Goal: Task Accomplishment & Management: Manage account settings

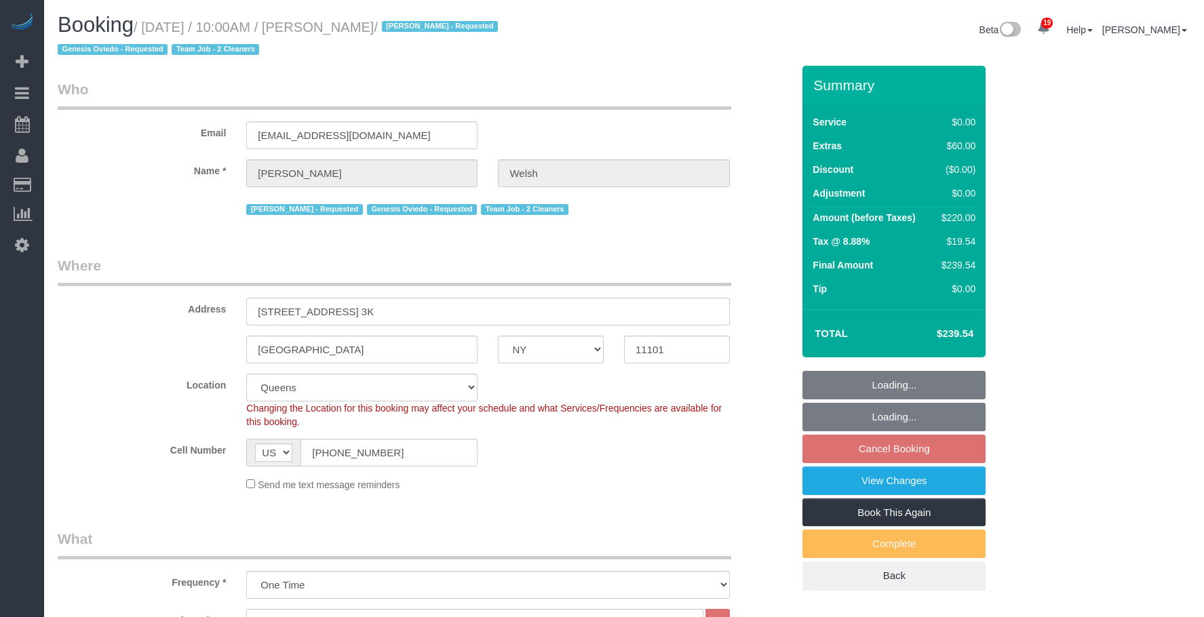
select select "NY"
select select "1"
select select "spot3"
select select "number:58"
select select "number:76"
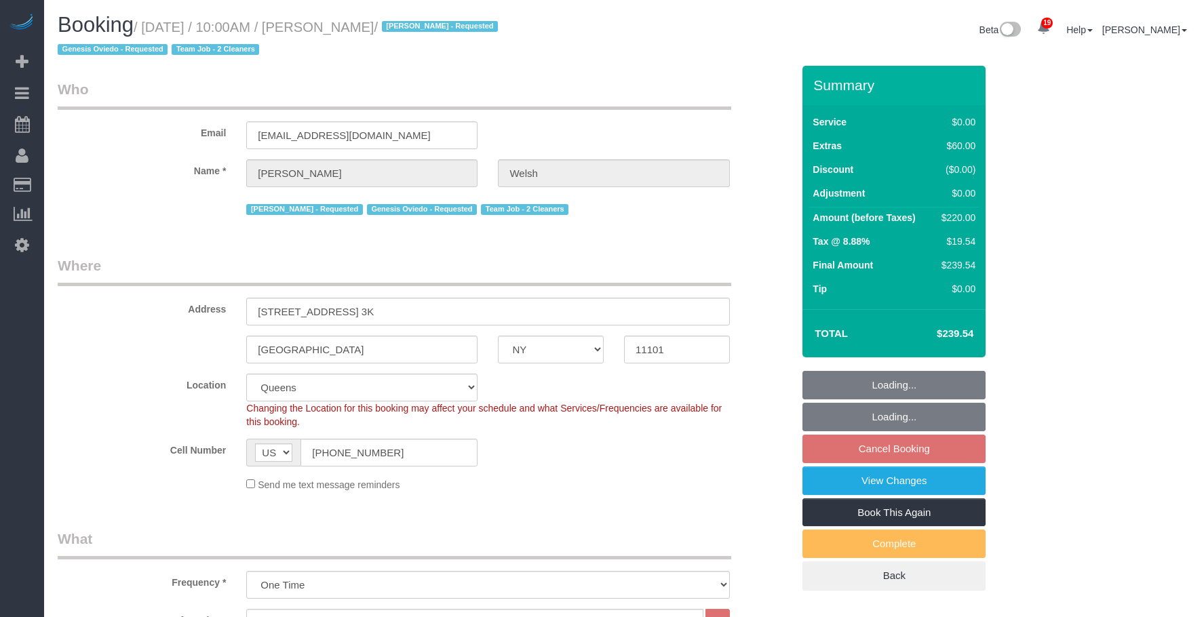
select select "number:15"
select select "number:5"
select select "object:1438"
select select "spot58"
select select "1"
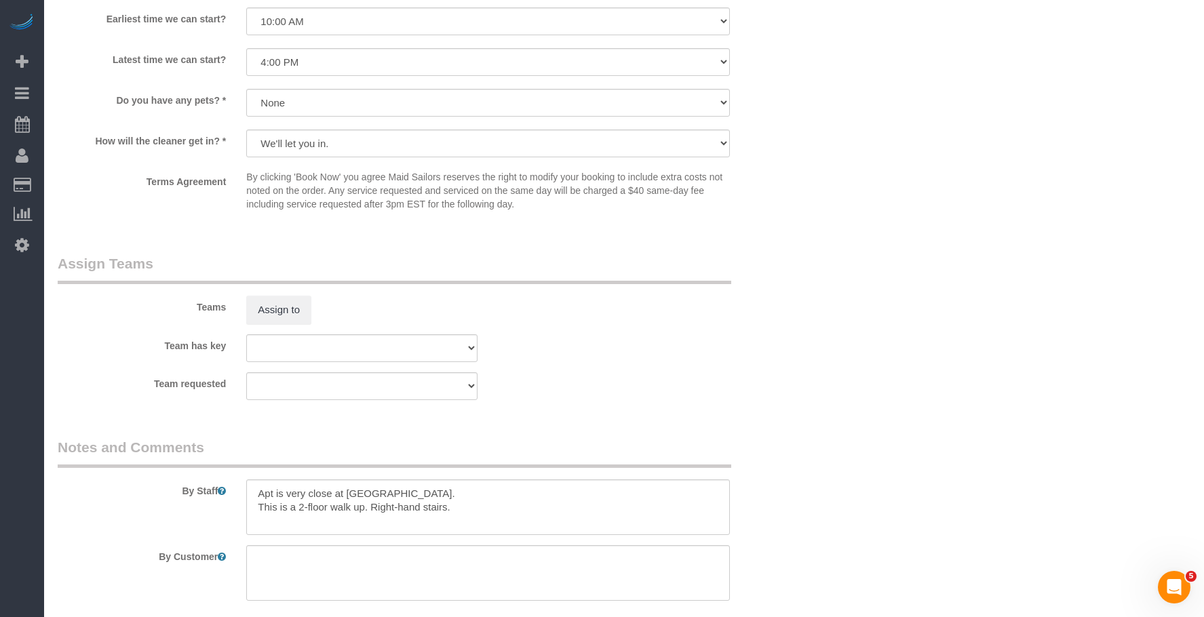
scroll to position [1745, 0]
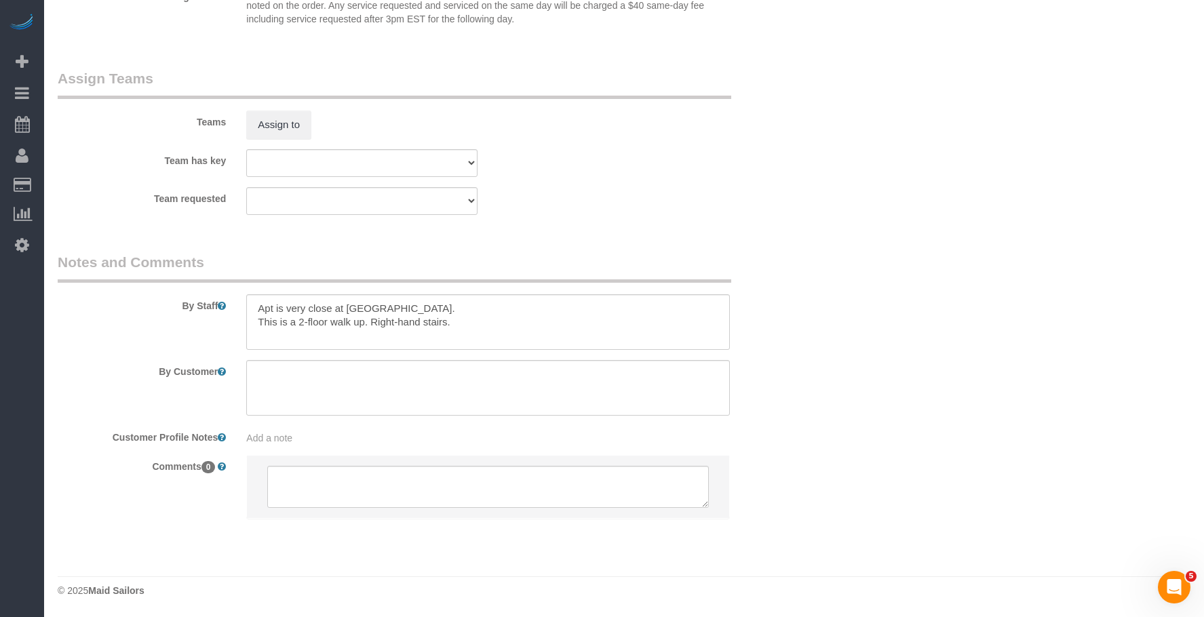
drag, startPoint x: 610, startPoint y: 151, endPoint x: 623, endPoint y: 180, distance: 32.2
click at [611, 152] on div "Team has key 000- Donna Mercado 000 - Partnerships 000 - TEAM JOB 0 - Delilah C…" at bounding box center [424, 163] width 755 height 28
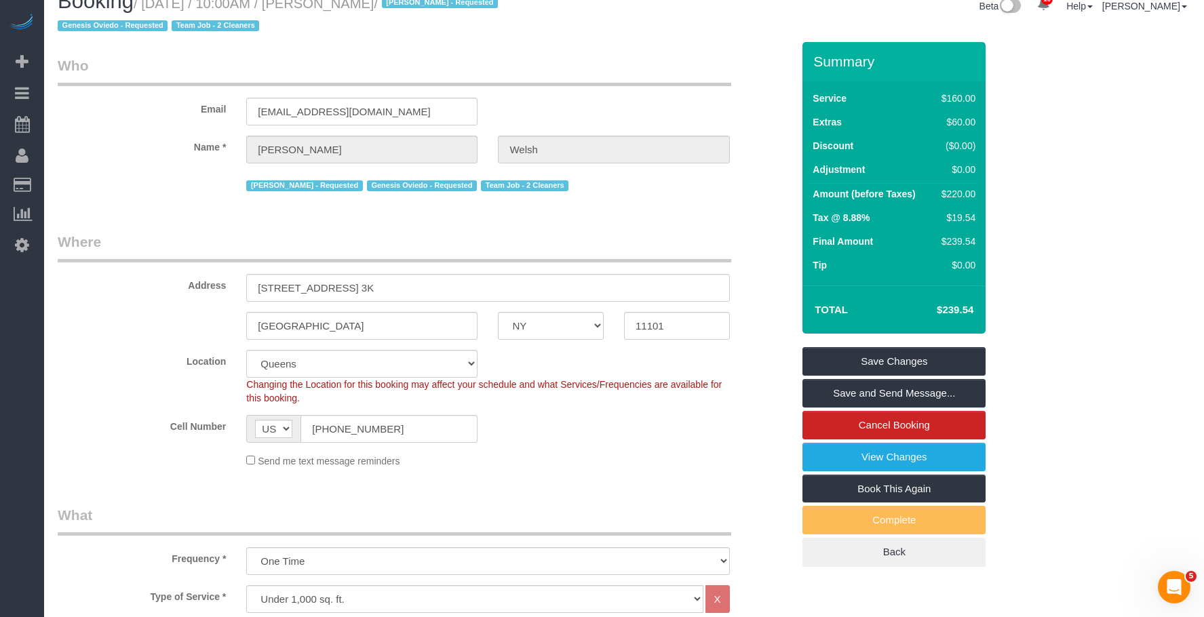
scroll to position [0, 0]
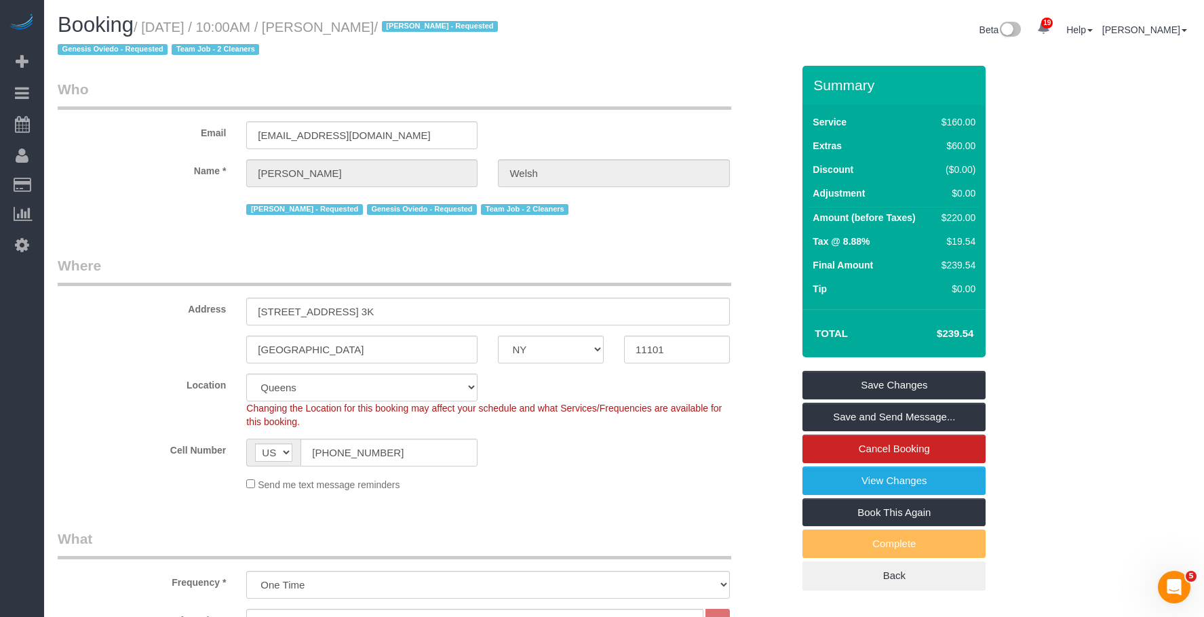
click at [561, 272] on legend "Where" at bounding box center [395, 271] width 674 height 31
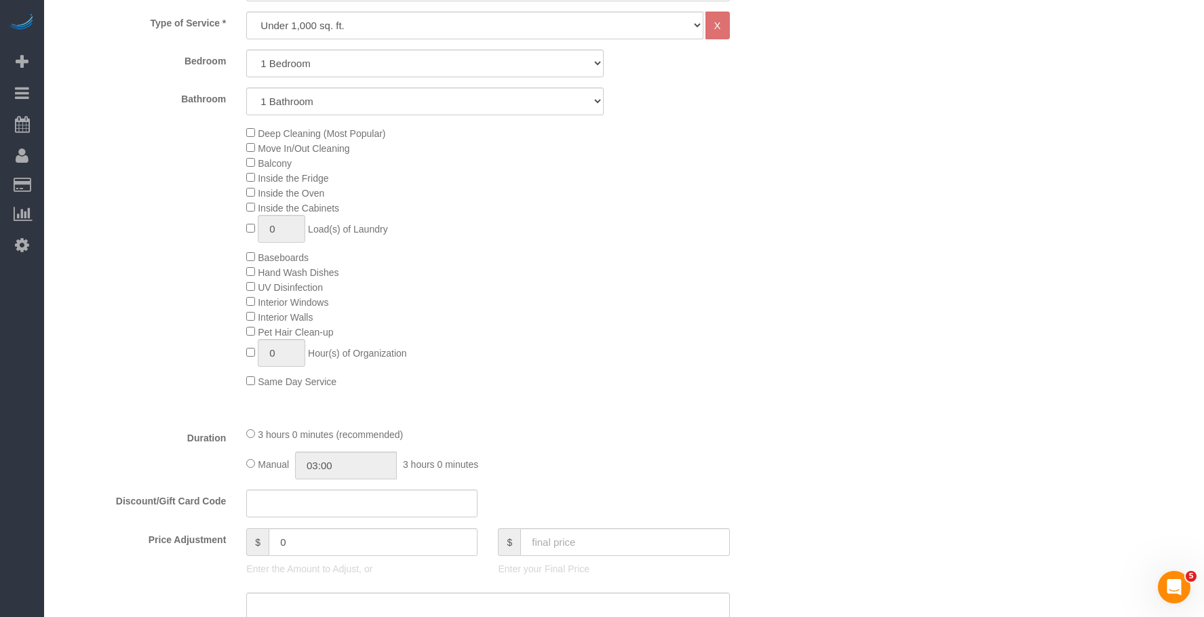
scroll to position [407, 0]
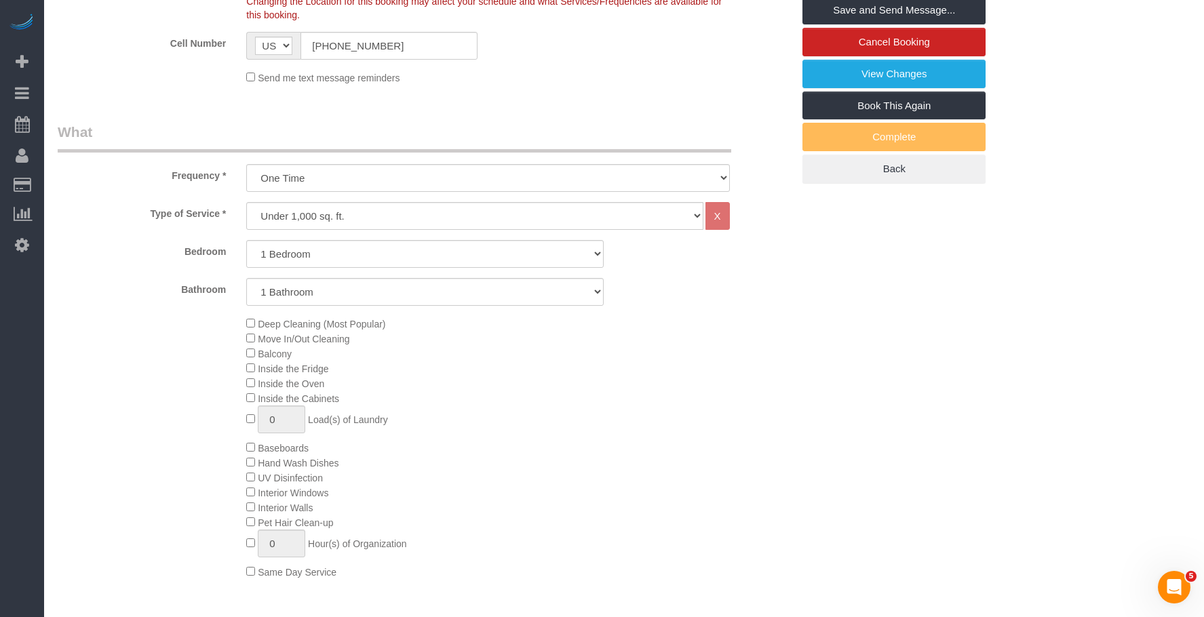
drag, startPoint x: 627, startPoint y: 420, endPoint x: 642, endPoint y: 430, distance: 18.1
click at [627, 419] on div "Deep Cleaning (Most Popular) Move In/Out Cleaning Balcony Inside the Fridge Ins…" at bounding box center [519, 447] width 566 height 263
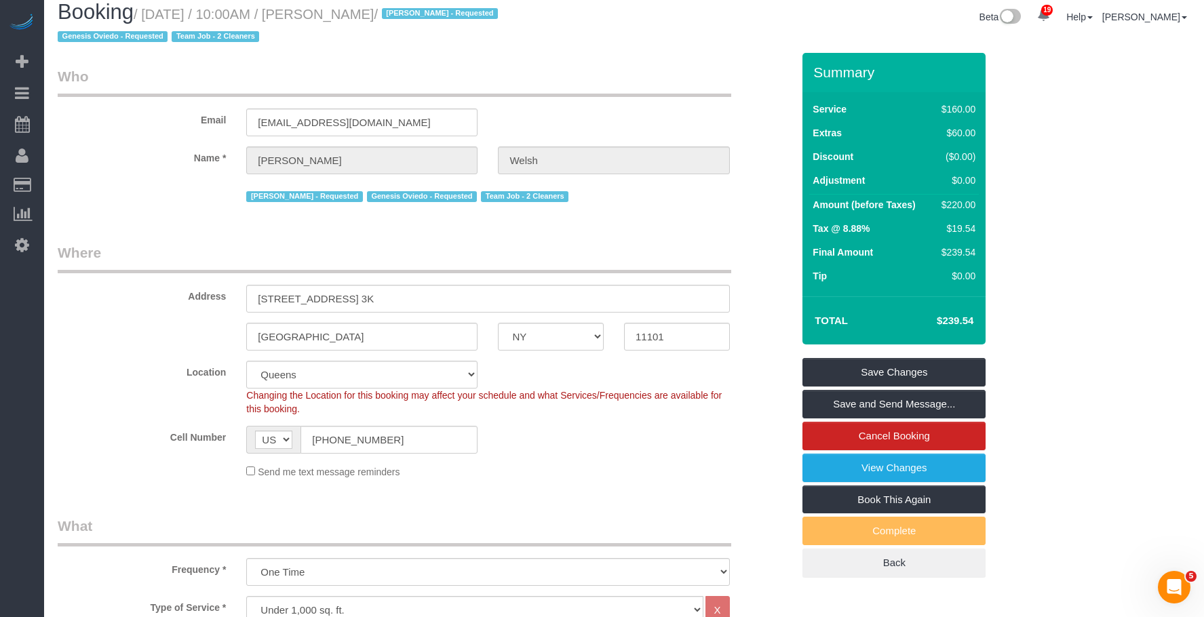
scroll to position [0, 0]
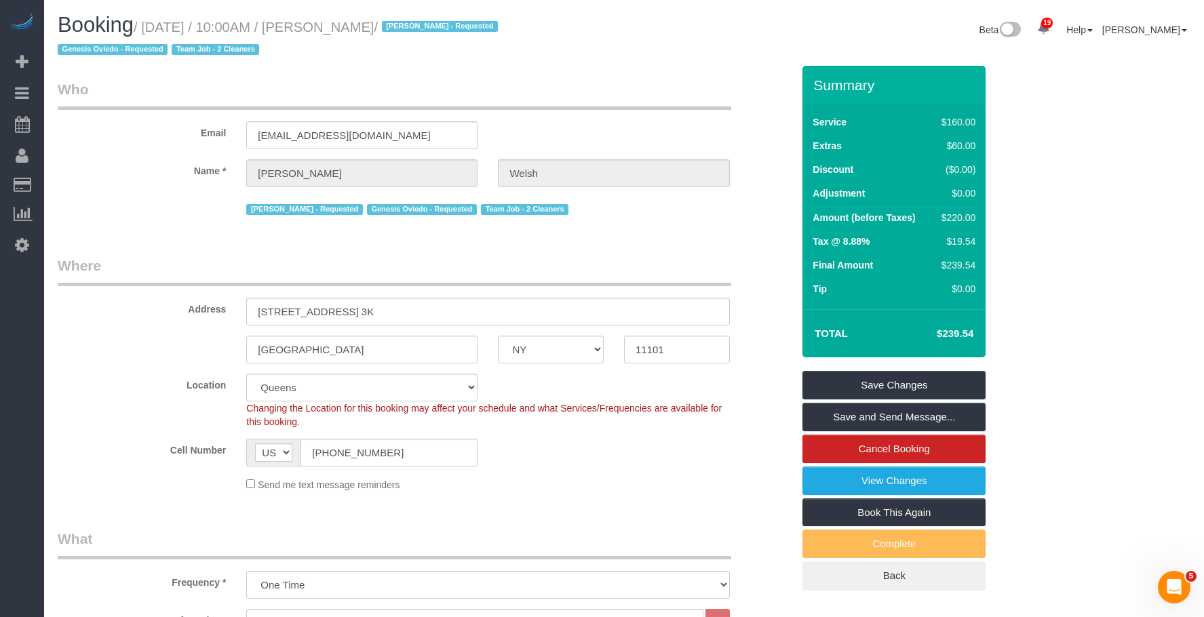
click at [656, 227] on fieldset "Who Email jenbwz@gmail.com Name * Jennifer Welsh Ana Araujo - Requested Genesis…" at bounding box center [425, 153] width 735 height 149
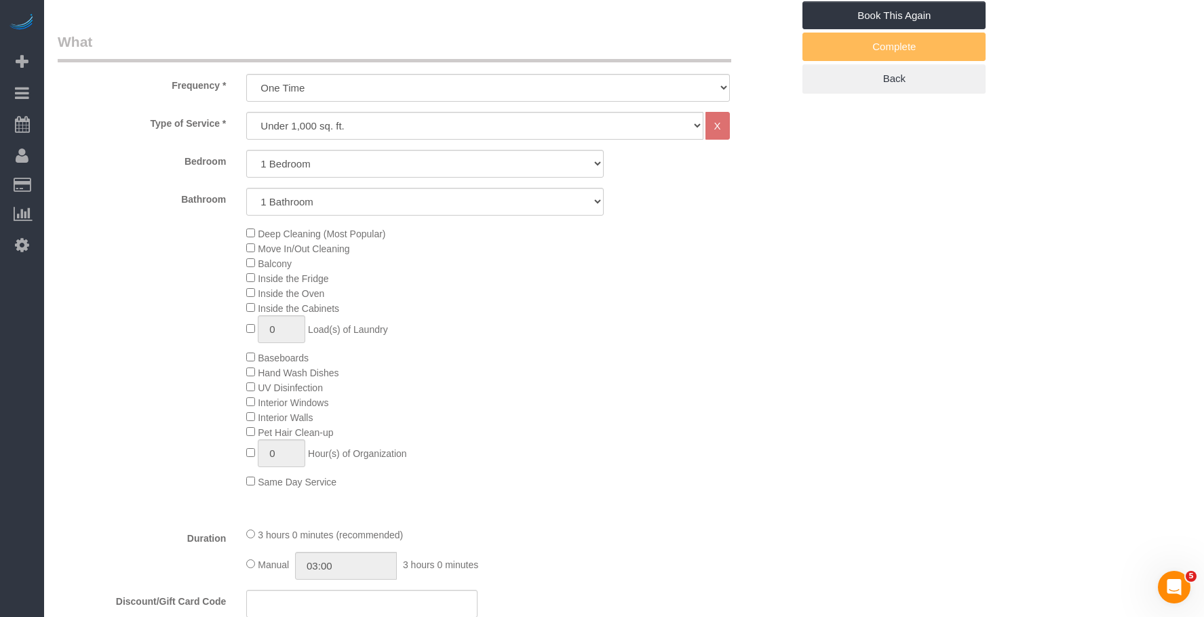
scroll to position [543, 0]
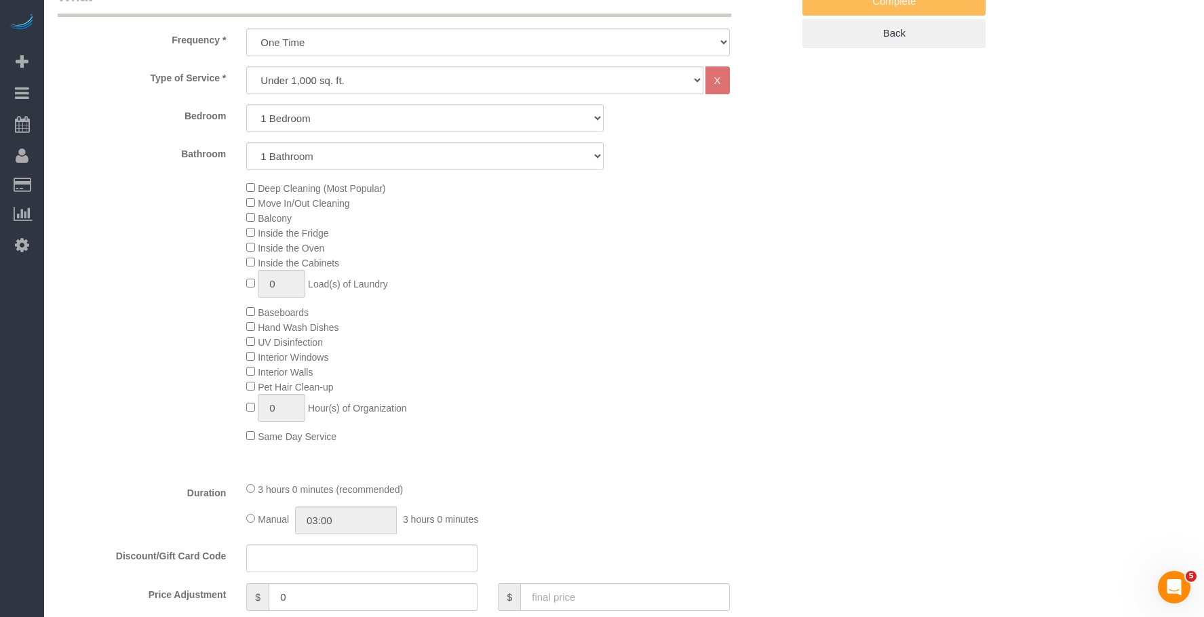
drag, startPoint x: 559, startPoint y: 284, endPoint x: 568, endPoint y: 286, distance: 9.1
click at [560, 284] on div "Deep Cleaning (Most Popular) Move In/Out Cleaning Balcony Inside the Fridge Ins…" at bounding box center [519, 311] width 566 height 263
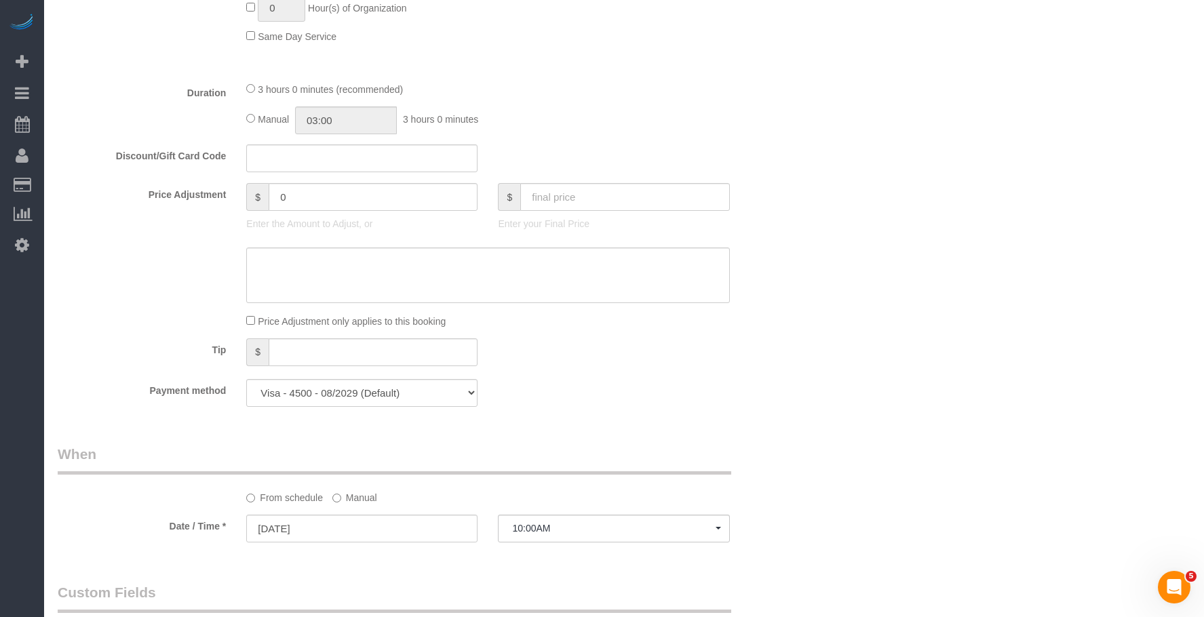
scroll to position [950, 0]
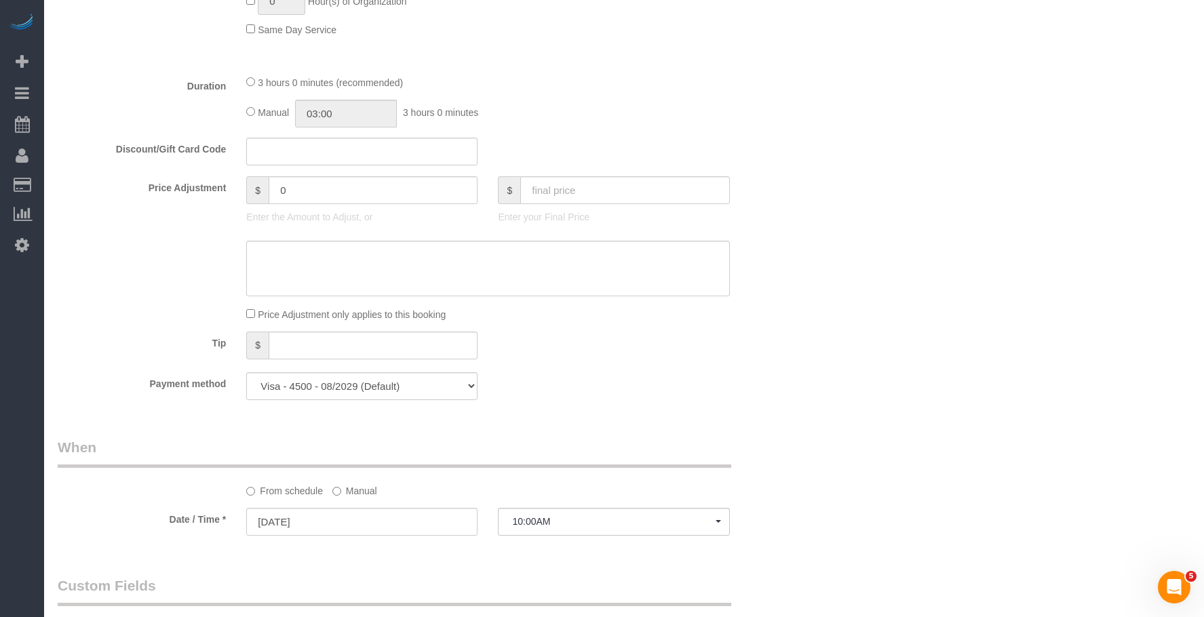
click at [798, 159] on div "Discount/Gift Card Code" at bounding box center [424, 152] width 755 height 28
click at [551, 376] on div "Payment method Visa - 4500 - 08/2029 (Default) Add Credit Card ─────────────── …" at bounding box center [424, 386] width 755 height 28
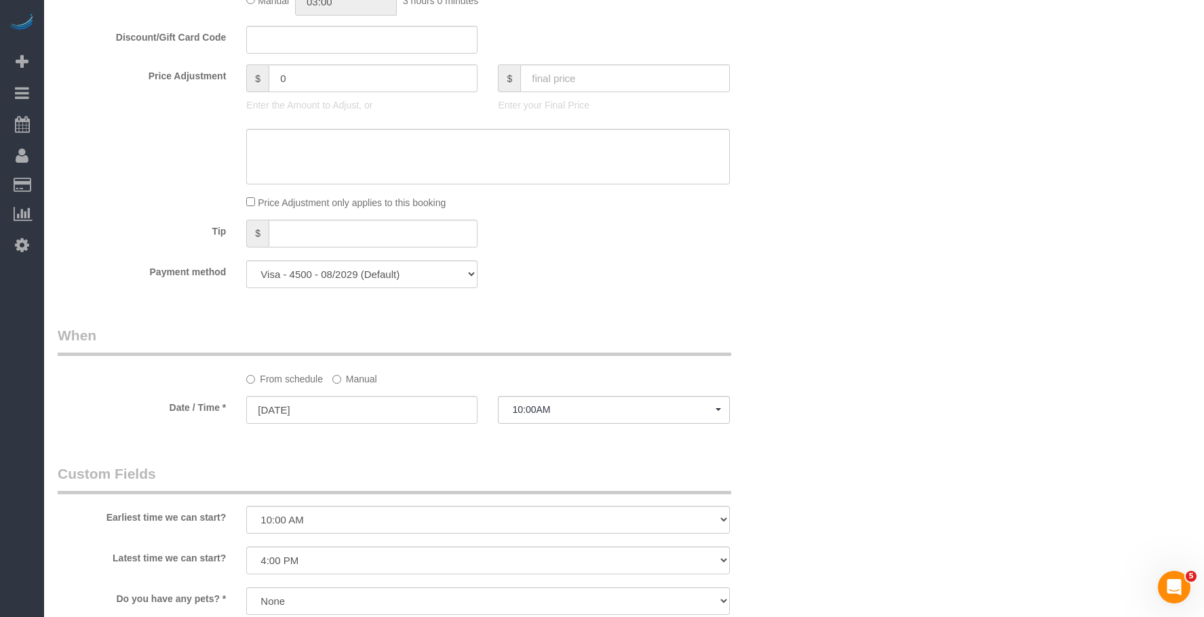
scroll to position [1085, 0]
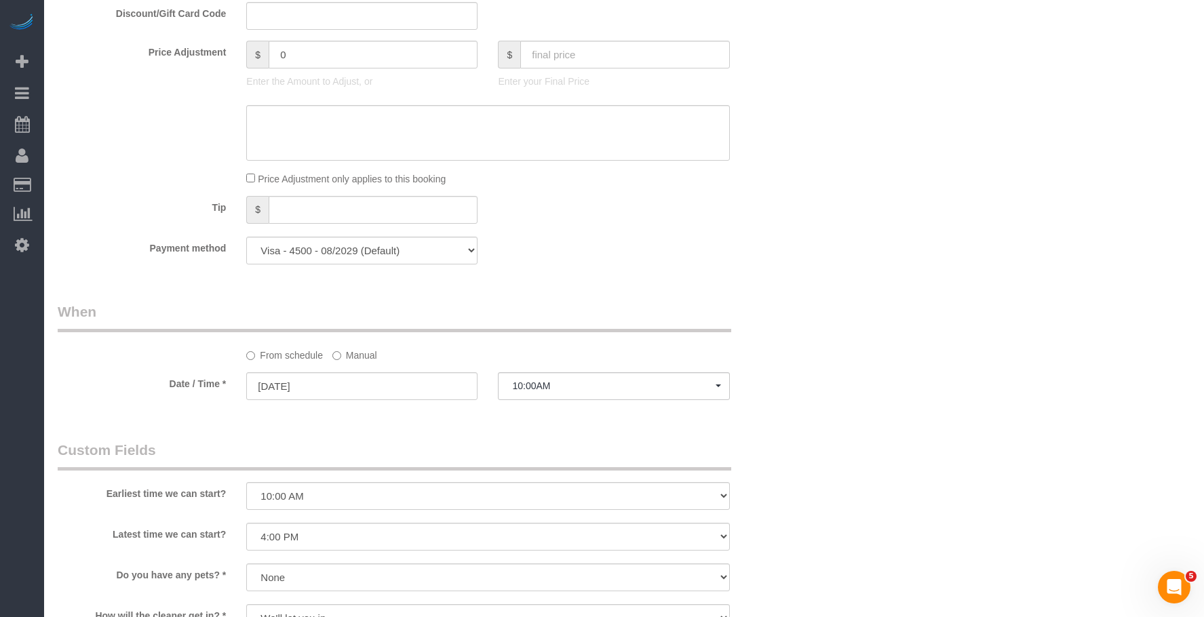
click at [813, 339] on div "Who Email jenbwz@gmail.com Name * Jennifer Welsh Ana Araujo - Requested Genesis…" at bounding box center [624, 104] width 1133 height 2249
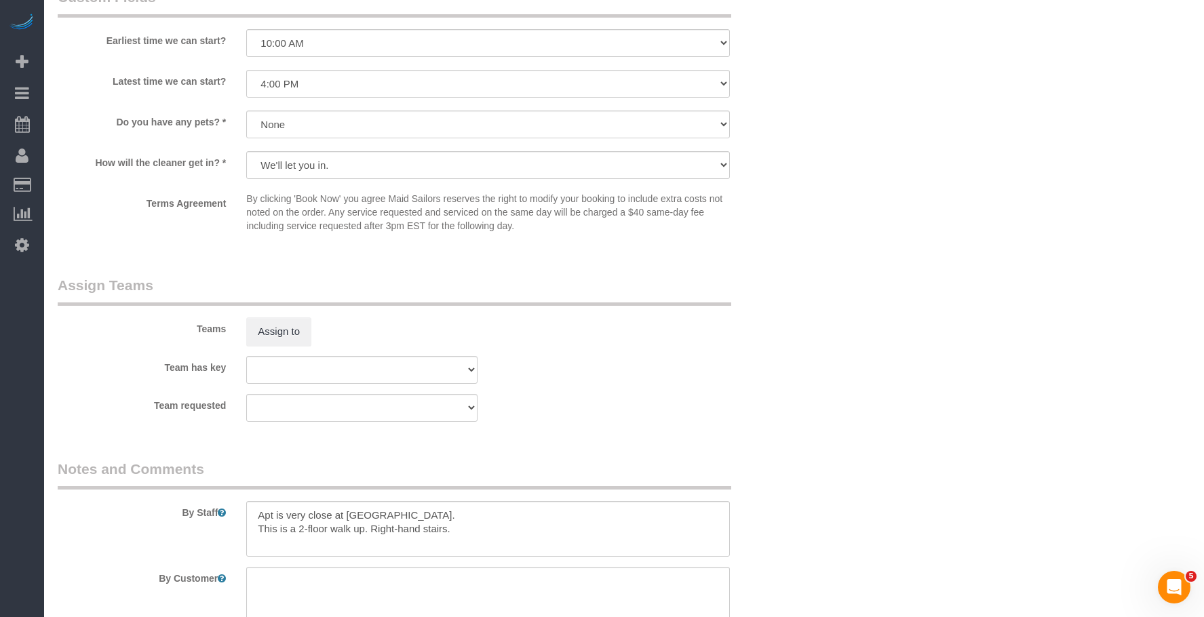
scroll to position [1560, 0]
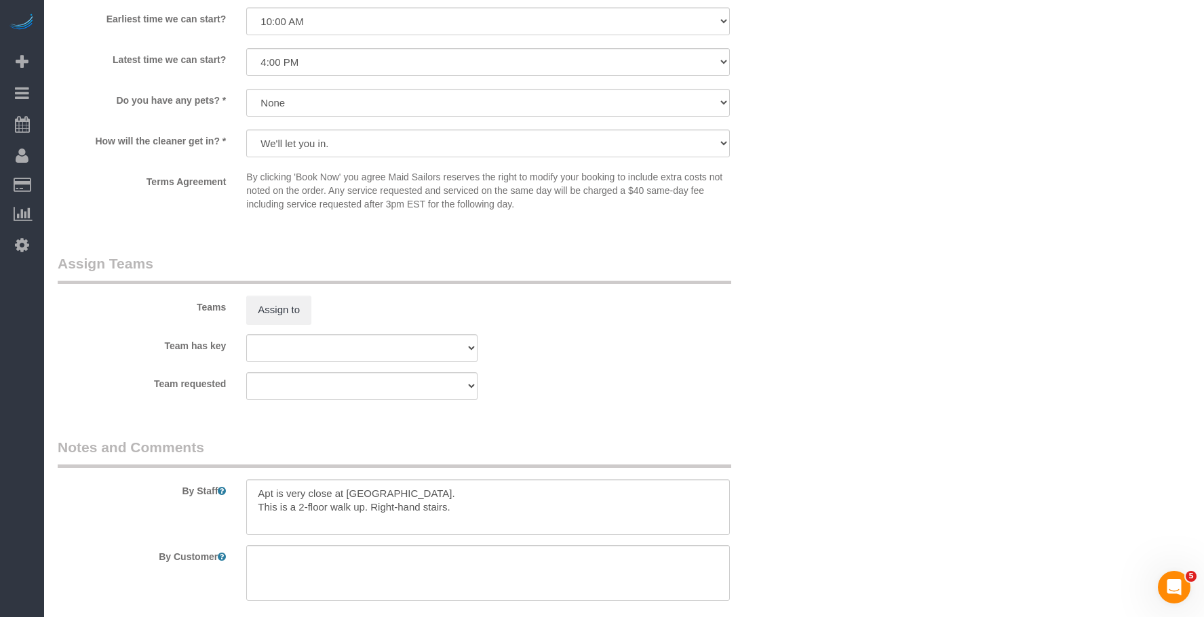
drag, startPoint x: 792, startPoint y: 385, endPoint x: 800, endPoint y: 419, distance: 34.2
click at [792, 385] on div "Team requested 000- Donna Mercado 000 - Partnerships 000 - TEAM JOB 0 - Delilah…" at bounding box center [424, 386] width 755 height 28
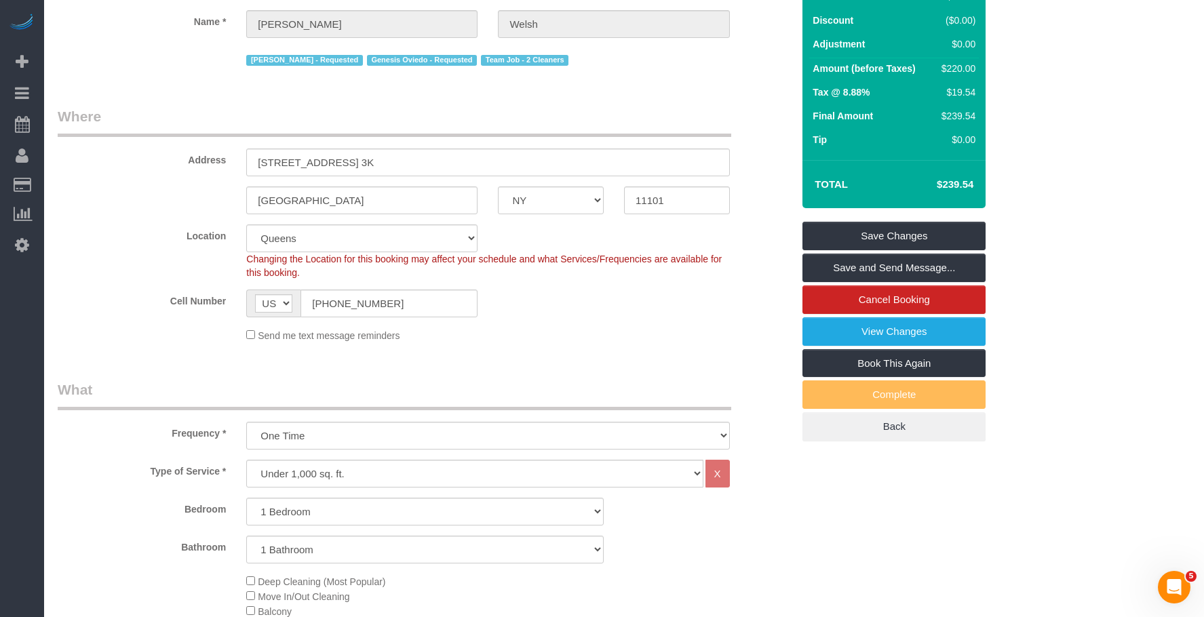
scroll to position [0, 0]
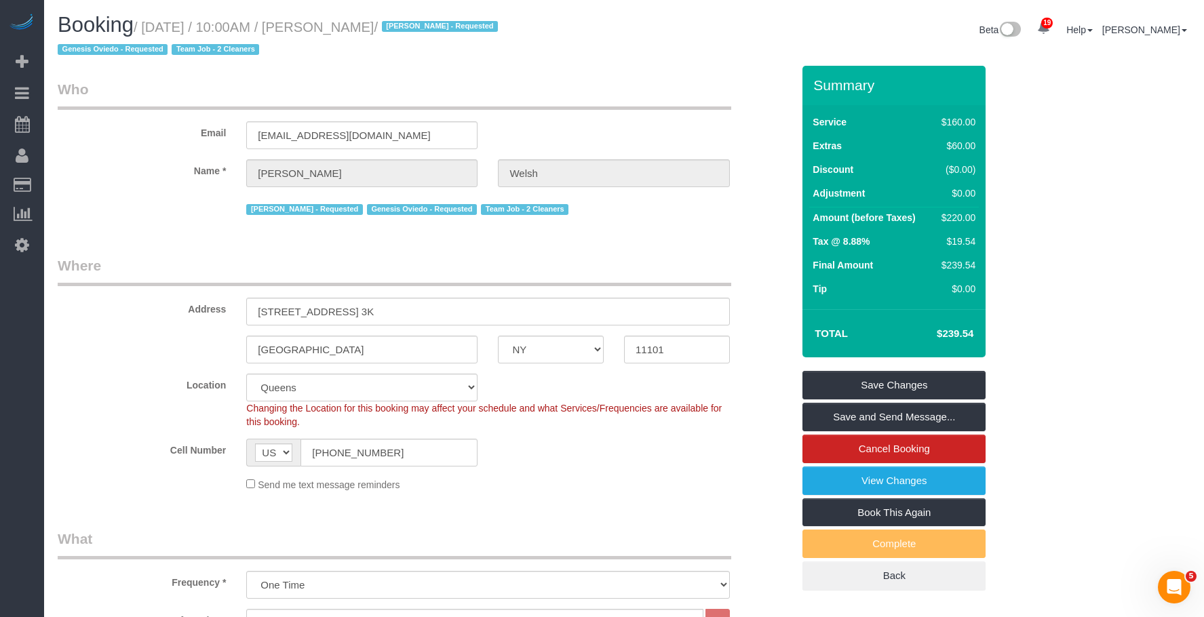
drag, startPoint x: 330, startPoint y: 30, endPoint x: 419, endPoint y: 28, distance: 88.9
click at [419, 28] on small "/ October 15, 2025 / 10:00AM / Jennifer Welsh / Ana Araujo - Requested Genesis …" at bounding box center [280, 39] width 444 height 38
copy small "Jennifer Welsh"
click at [320, 86] on legend "Who" at bounding box center [395, 94] width 674 height 31
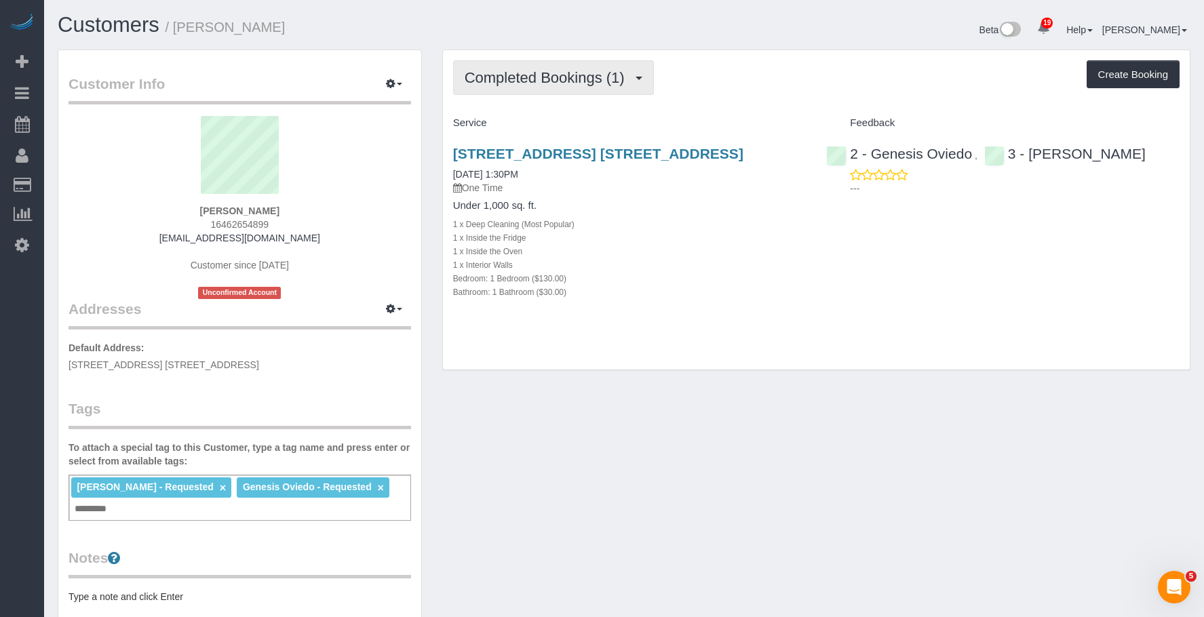
click at [516, 79] on span "Completed Bookings (1)" at bounding box center [548, 77] width 167 height 17
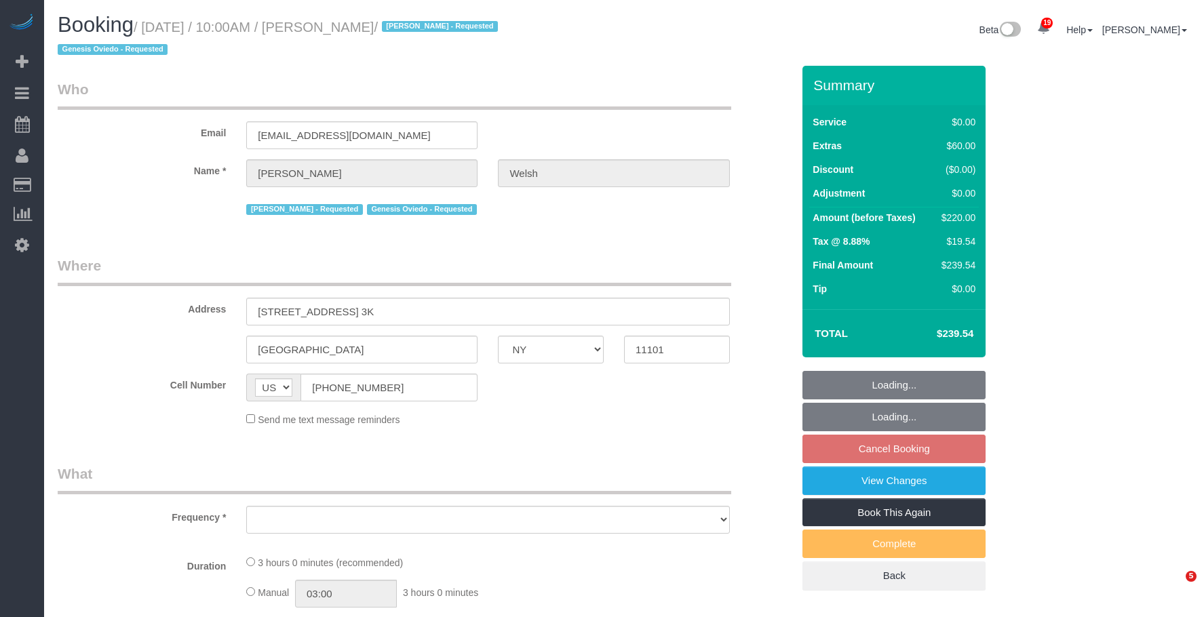
select select "NY"
select select "1"
select select "number:58"
select select "number:76"
select select "number:15"
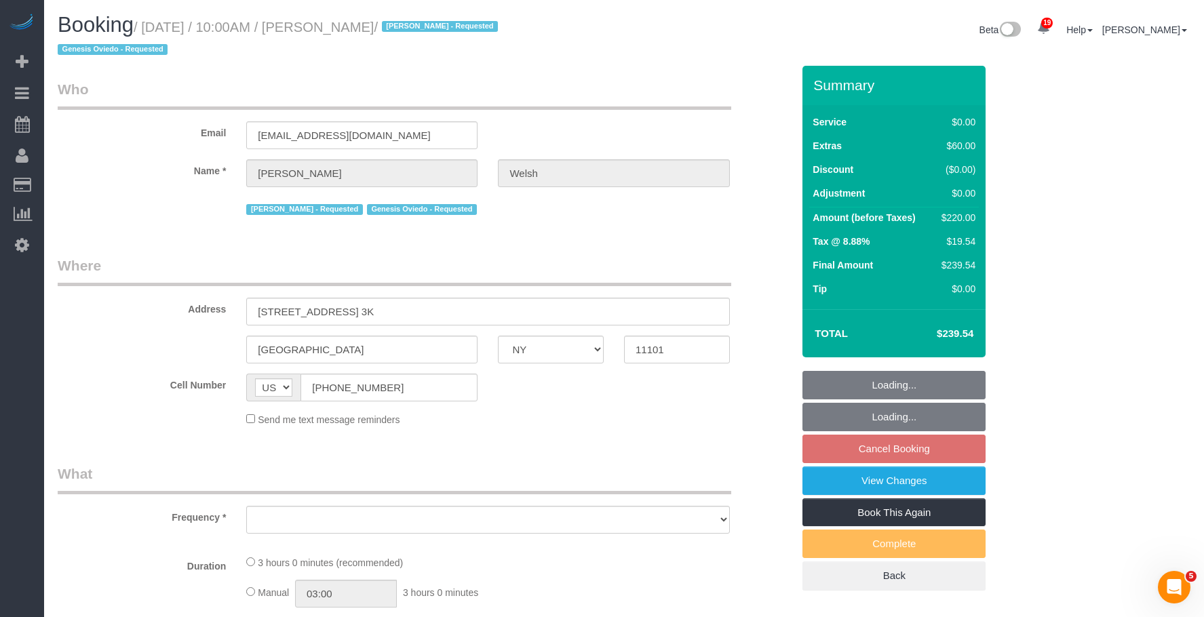
select select "number:5"
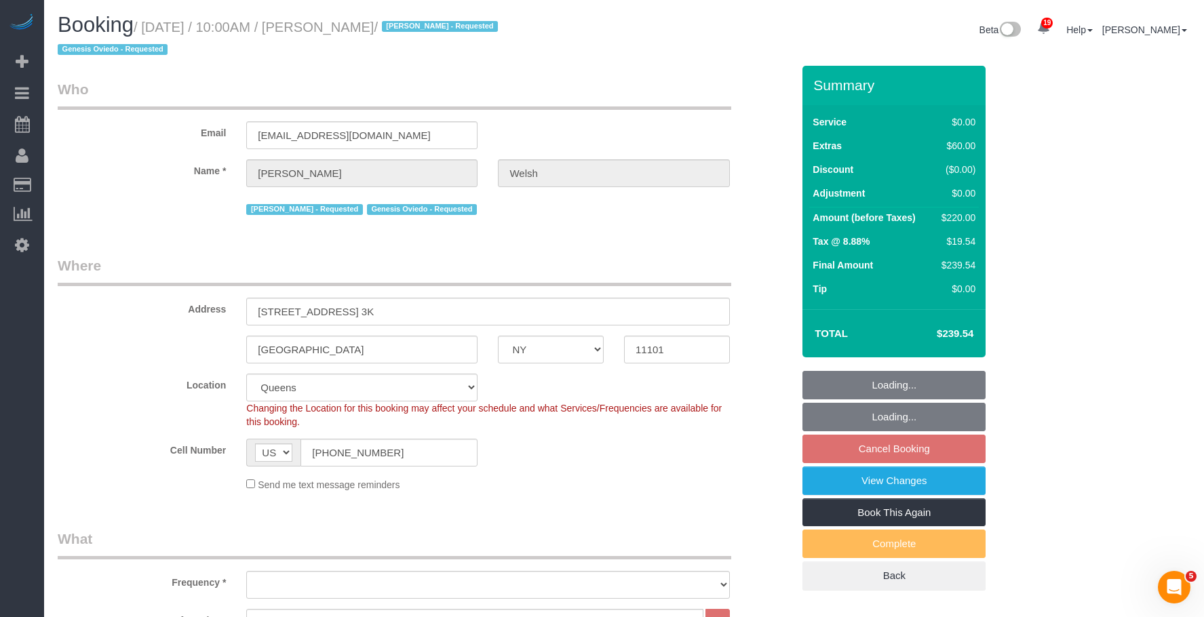
select select "string:stripe-pm_1Q4m804VGloSiKo7mMVTMZKs"
select select "object:1039"
select select "1"
select select "object:1084"
select select "spot3"
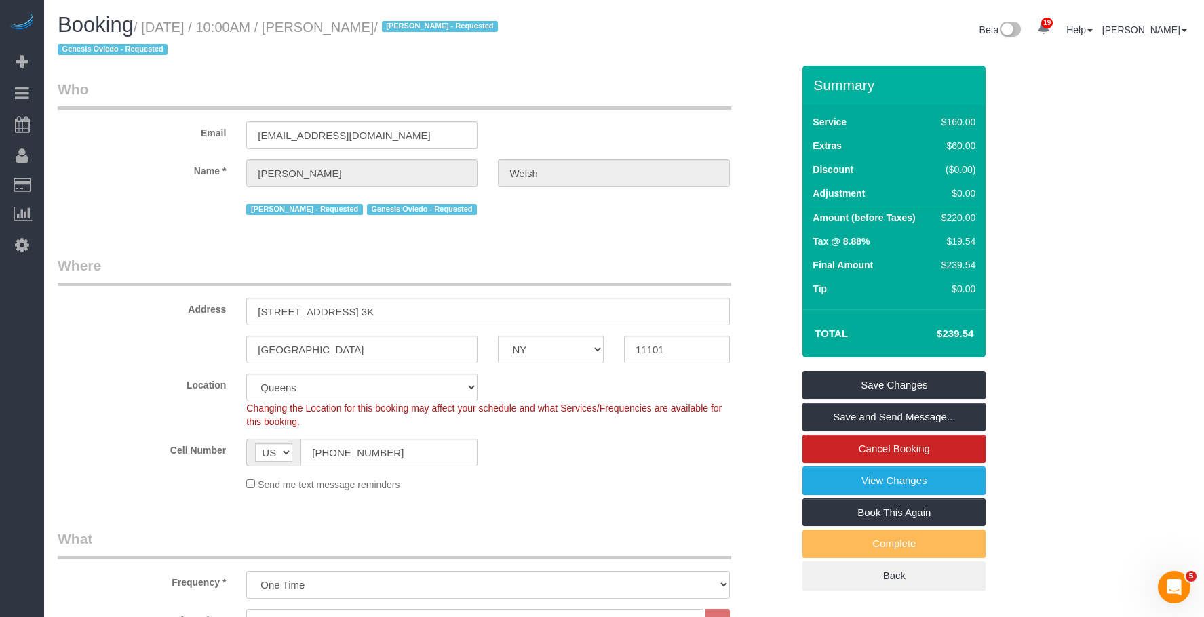
drag, startPoint x: 393, startPoint y: 98, endPoint x: 459, endPoint y: 12, distance: 108.4
click at [398, 95] on legend "Who" at bounding box center [395, 94] width 674 height 31
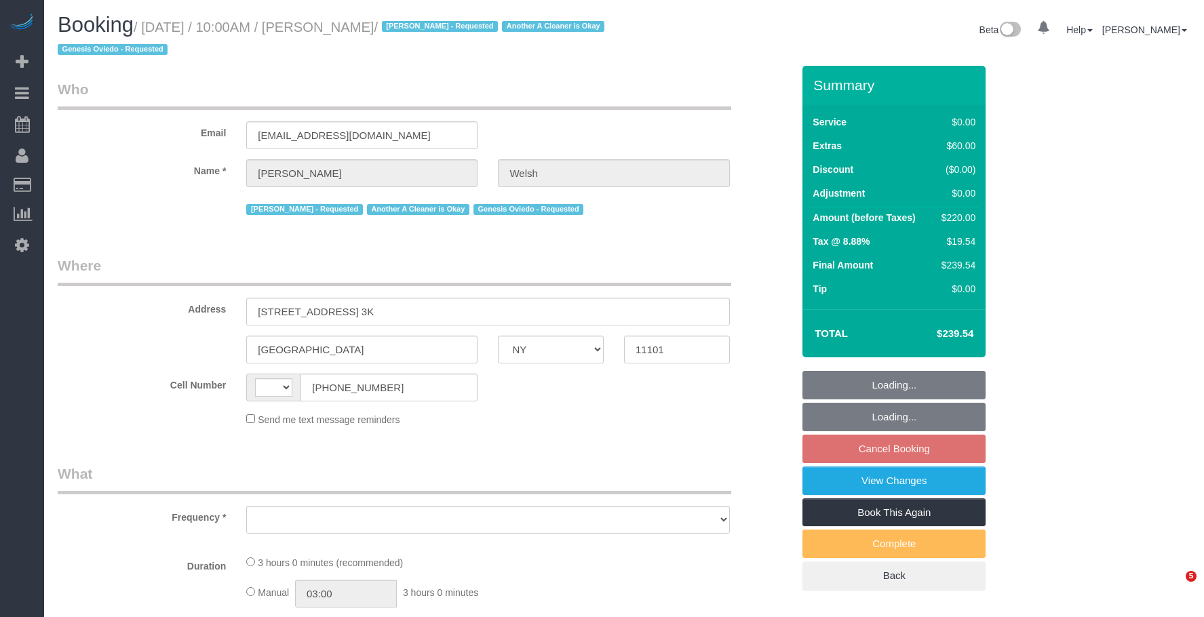
select select "NY"
select select "string:US"
select select "object:793"
select select "string:stripe-pm_1Q4m804VGloSiKo7mMVTMZKs"
select select "1"
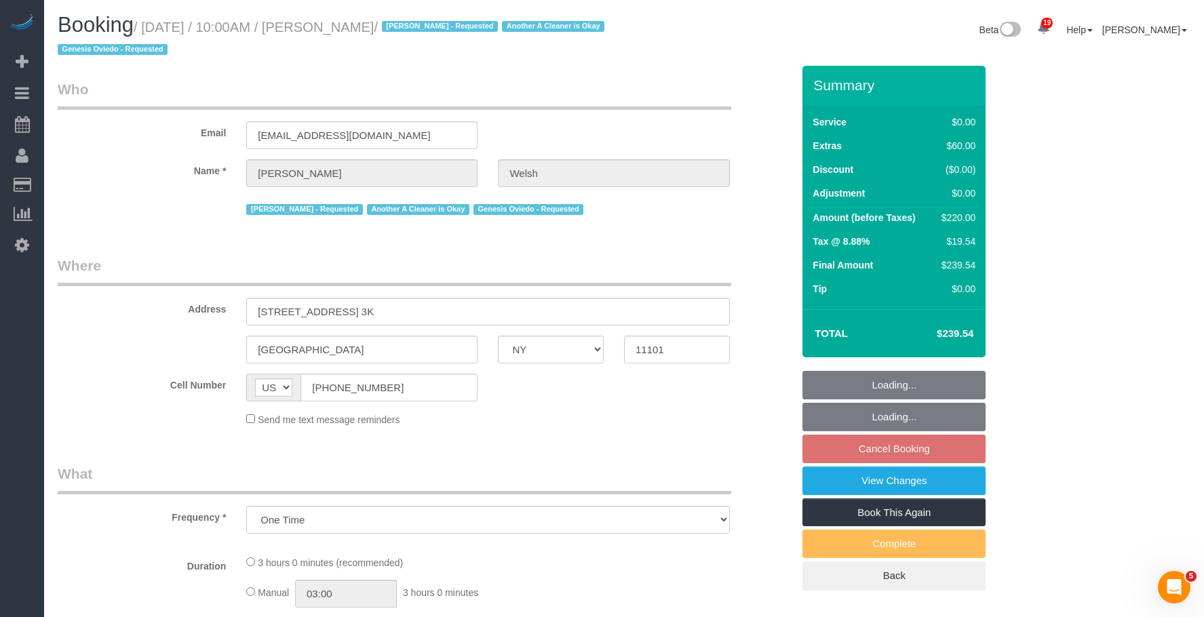
select select "spot3"
select select "number:58"
select select "number:76"
select select "number:15"
select select "number:5"
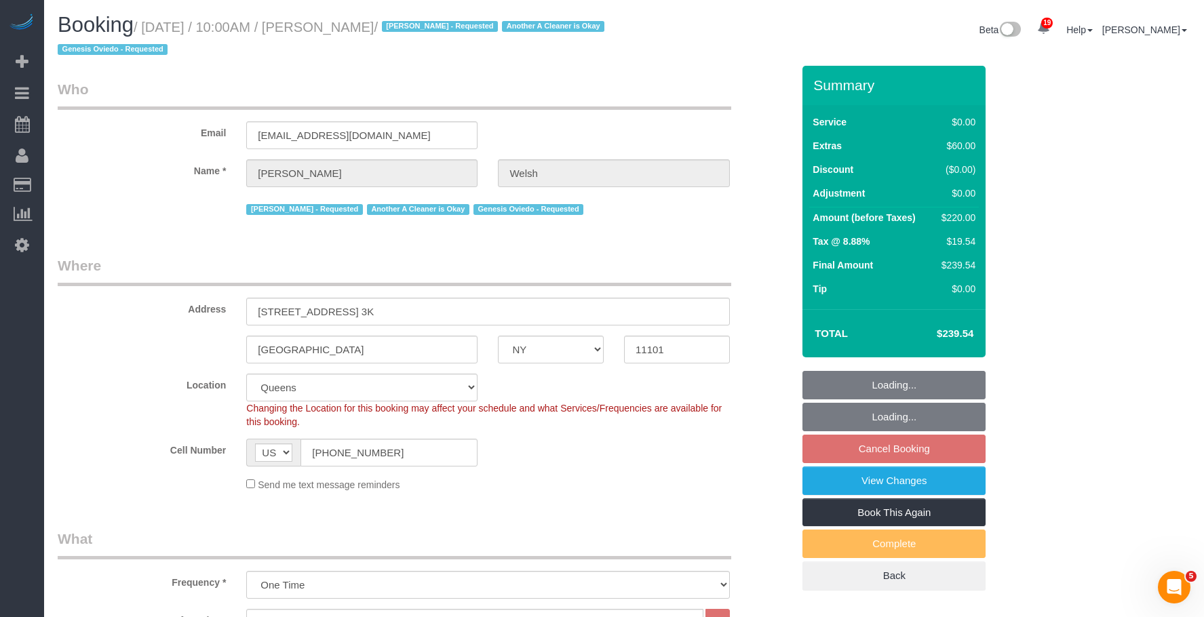
select select "object:1438"
select select "spot58"
select select "1"
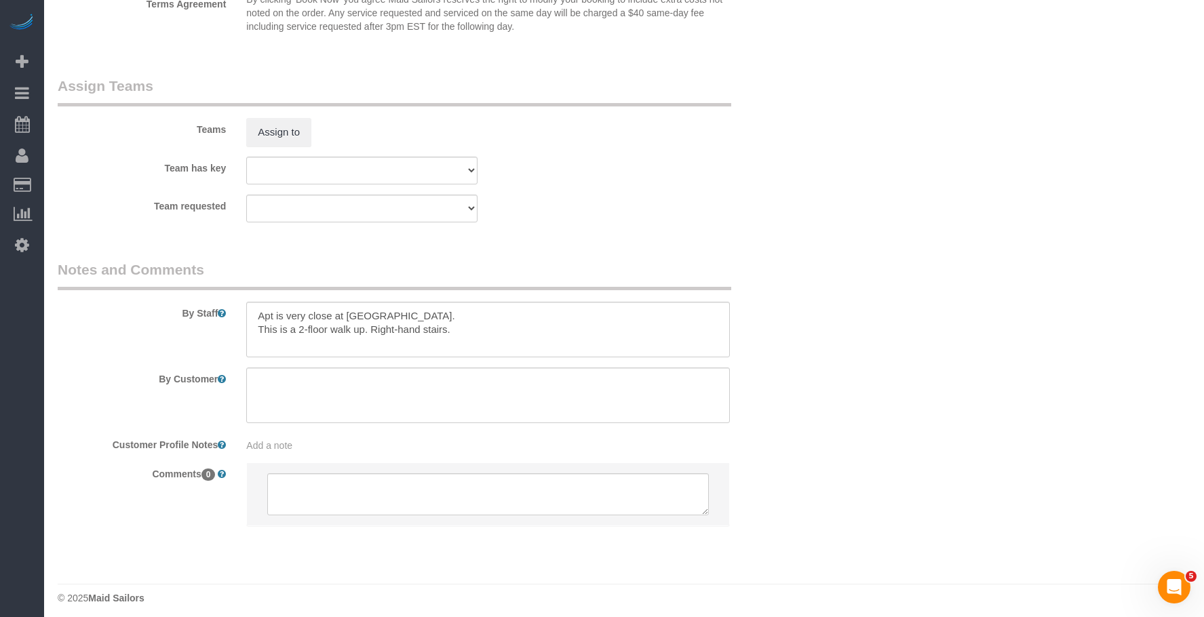
scroll to position [1745, 0]
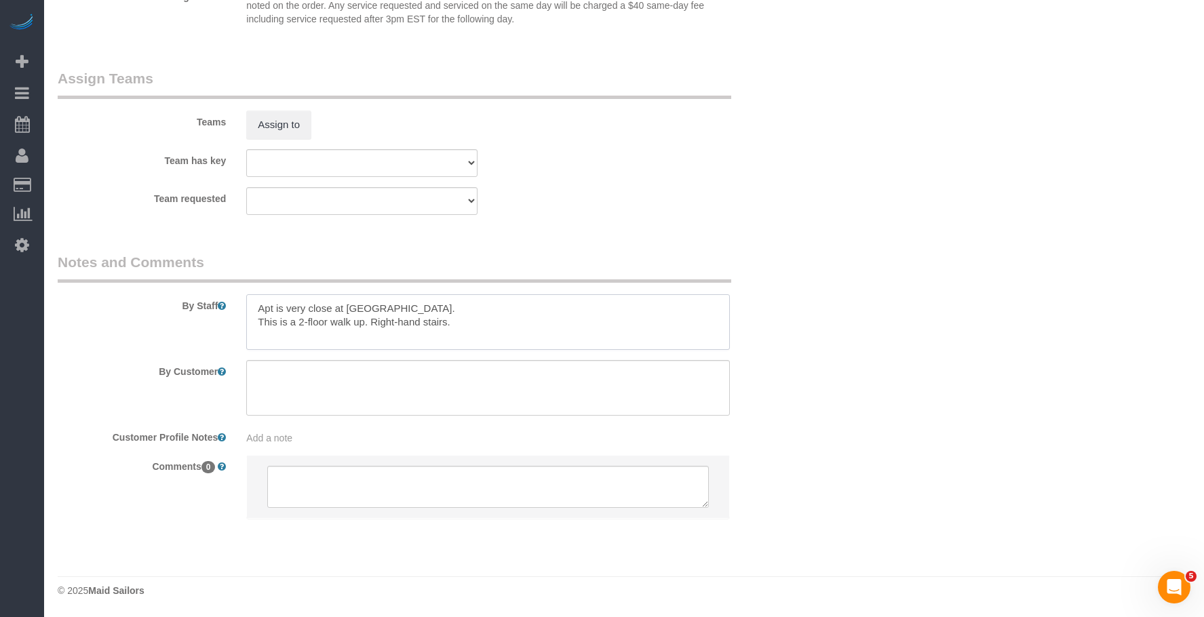
drag, startPoint x: 496, startPoint y: 330, endPoint x: 147, endPoint y: 282, distance: 352.7
click at [145, 282] on fieldset "Notes and Comments By Staff By Customer Customer Profile Notes Add a note Comme…" at bounding box center [425, 397] width 735 height 290
click at [640, 217] on fieldset "Assign Teams Teams Assign to Team has key 000- Donna Mercado 000 - Partnerships…" at bounding box center [425, 147] width 735 height 157
drag, startPoint x: 775, startPoint y: 73, endPoint x: 783, endPoint y: 64, distance: 12.5
click at [775, 73] on div "Teams Assign to" at bounding box center [424, 104] width 755 height 71
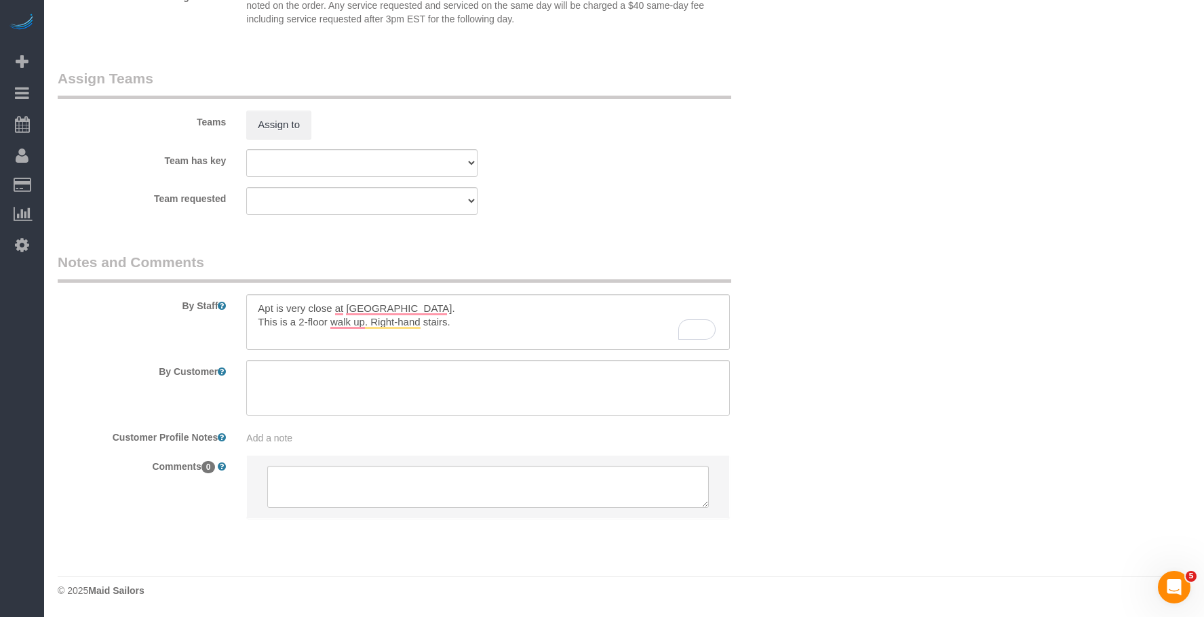
drag, startPoint x: 830, startPoint y: 130, endPoint x: 840, endPoint y: 114, distance: 19.2
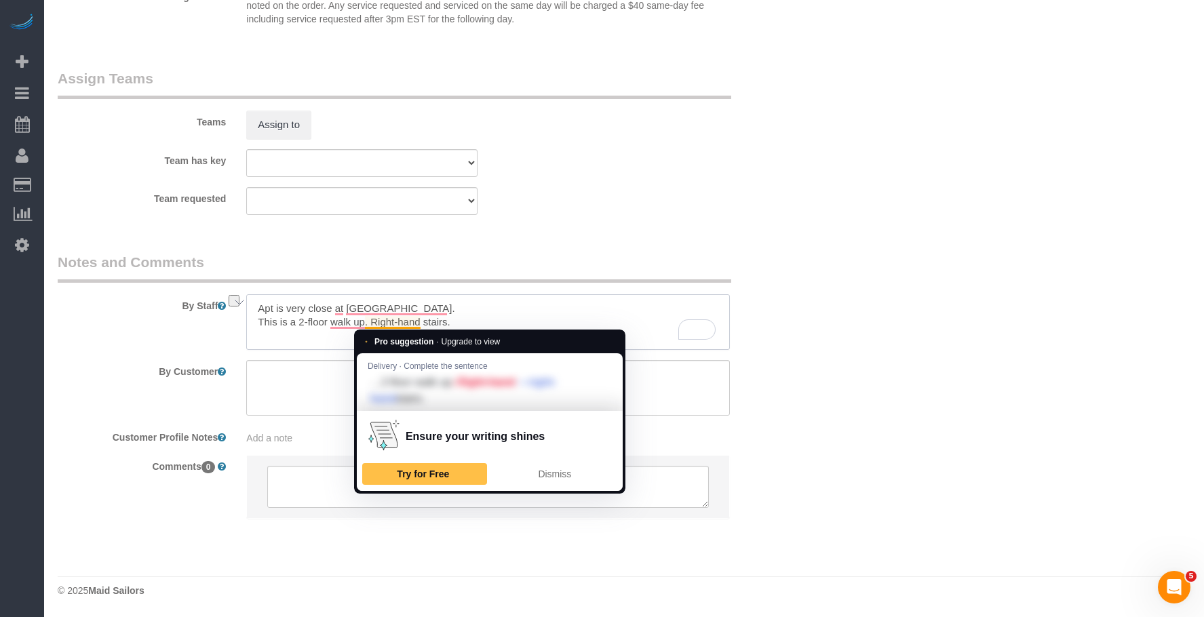
drag, startPoint x: 255, startPoint y: 319, endPoint x: 872, endPoint y: 336, distance: 617.6
click at [371, 327] on textarea "To enrich screen reader interactions, please activate Accessibility in Grammarl…" at bounding box center [487, 322] width 483 height 56
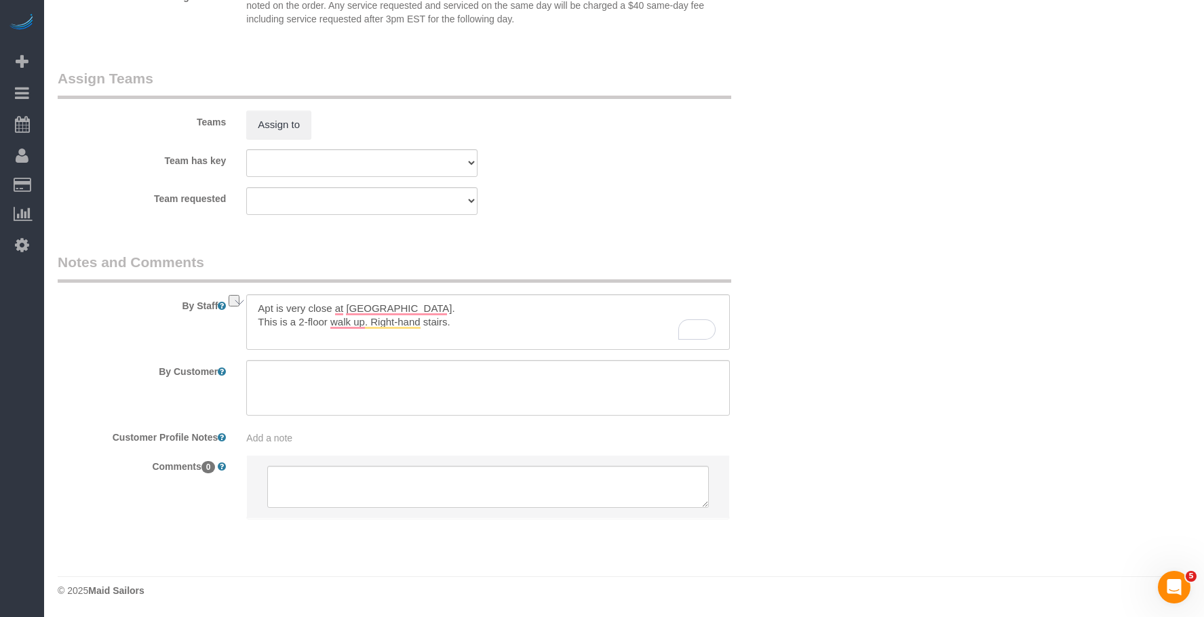
drag, startPoint x: 828, startPoint y: 84, endPoint x: 918, endPoint y: 4, distance: 120.6
drag, startPoint x: 840, startPoint y: 209, endPoint x: 944, endPoint y: 9, distance: 225.4
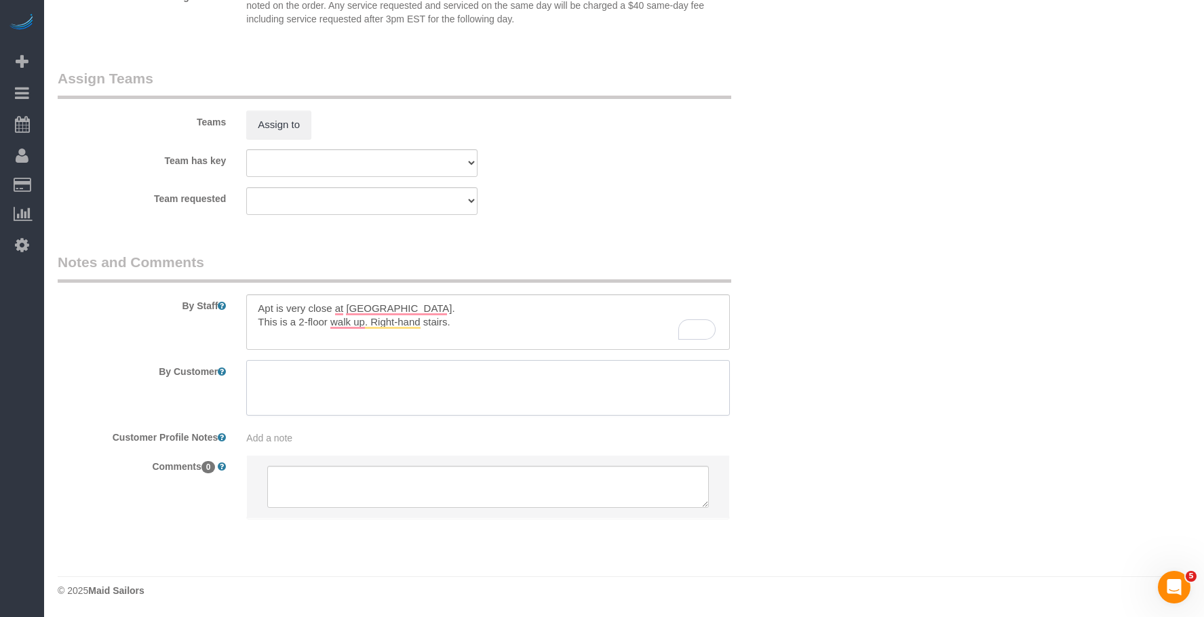
click at [592, 376] on textarea at bounding box center [487, 388] width 483 height 56
paste textarea "Clean my 1-bedroom apartment, including the inside of the fridge and oven. Clea…"
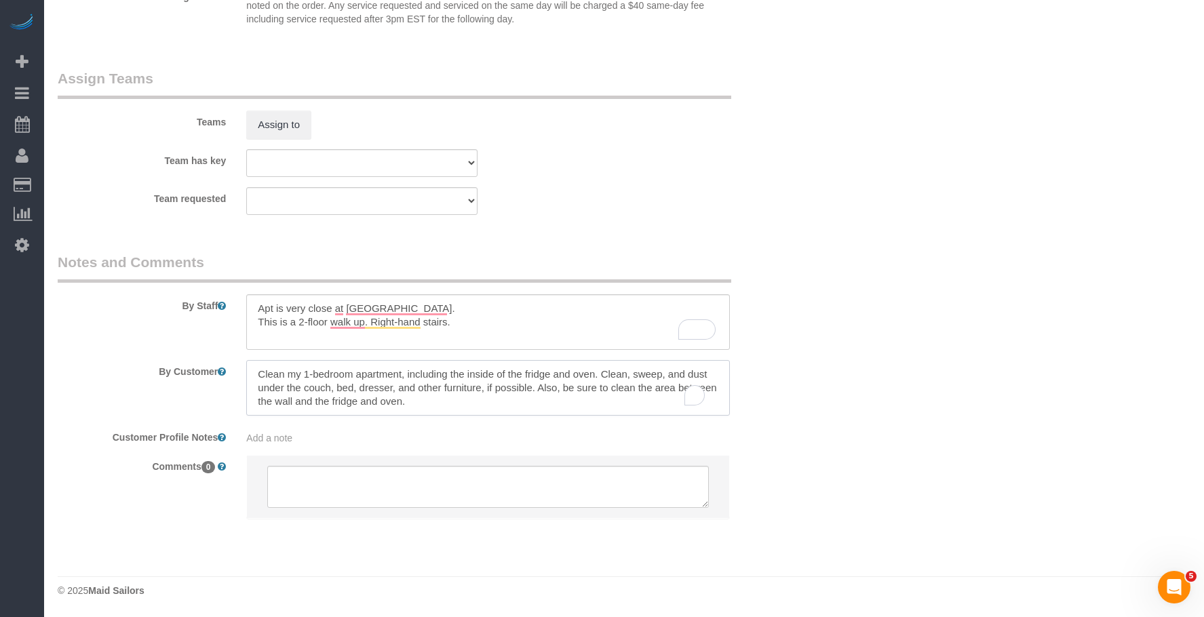
scroll to position [6, 0]
type textarea "Clean my 1-bedroom apartment, including the inside of the fridge and oven. Clea…"
drag, startPoint x: 487, startPoint y: 322, endPoint x: 176, endPoint y: 273, distance: 315.2
click at [176, 273] on fieldset "Notes and Comments By Staff By Customer Customer Profile Notes Add a note Comme…" at bounding box center [425, 397] width 735 height 290
paste textarea "The apartment is very close to [GEOGRAPHIC_DATA]. It’s a 2-floor walk-up. Use t…"
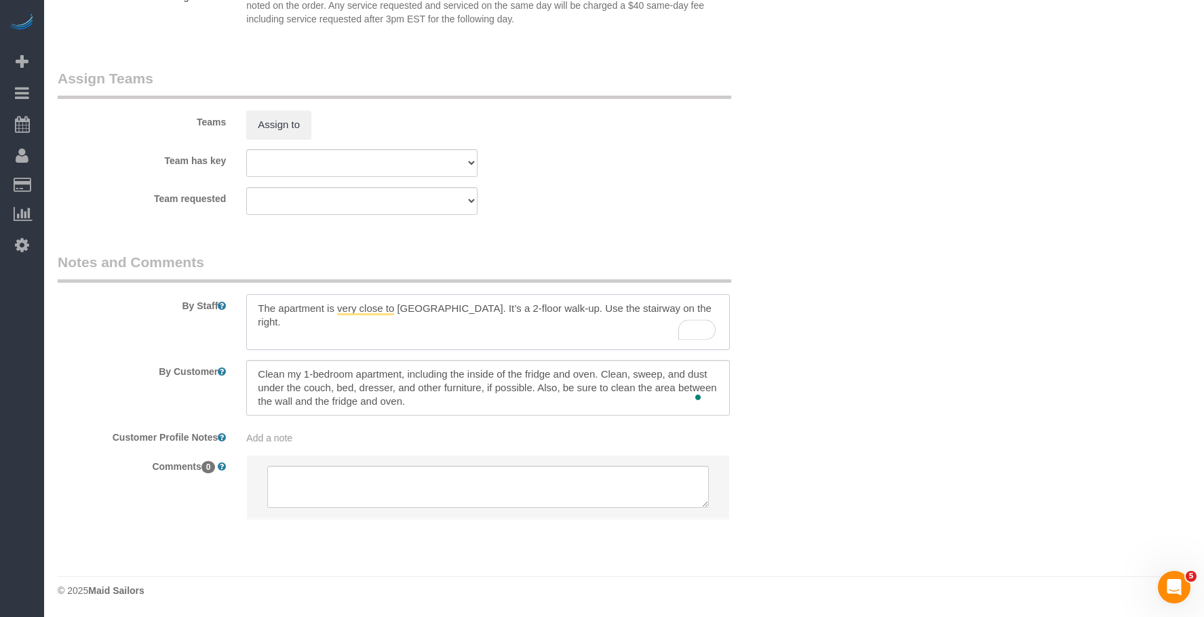
type textarea "The apartment is very close to [GEOGRAPHIC_DATA]. It’s a 2-floor walk-up. Use t…"
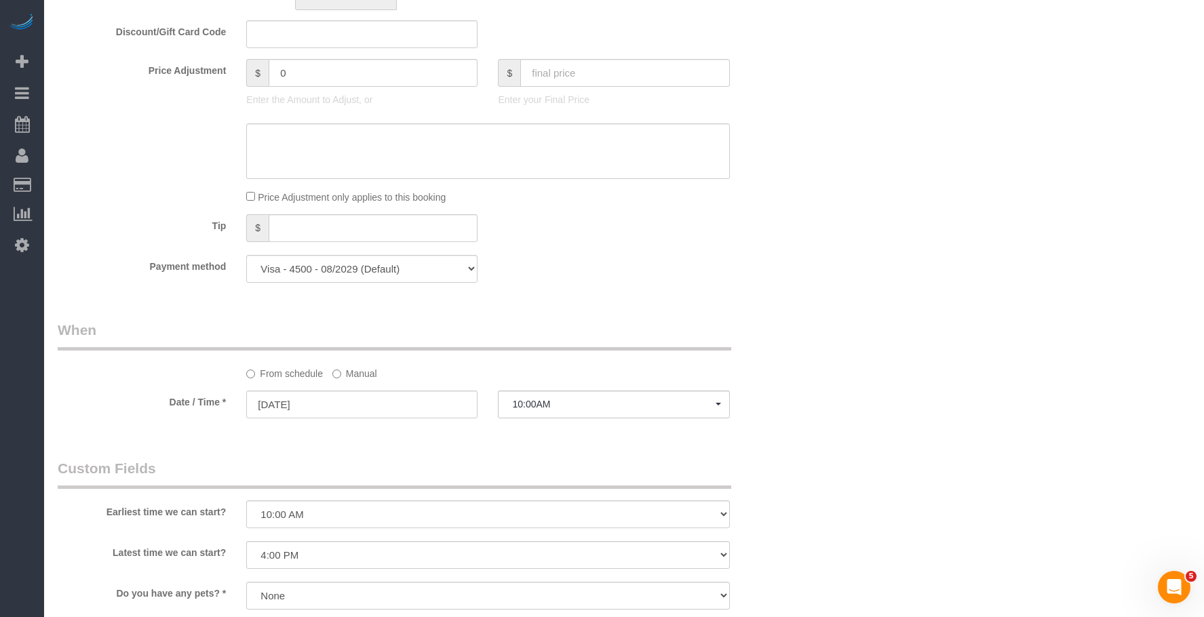
scroll to position [728, 0]
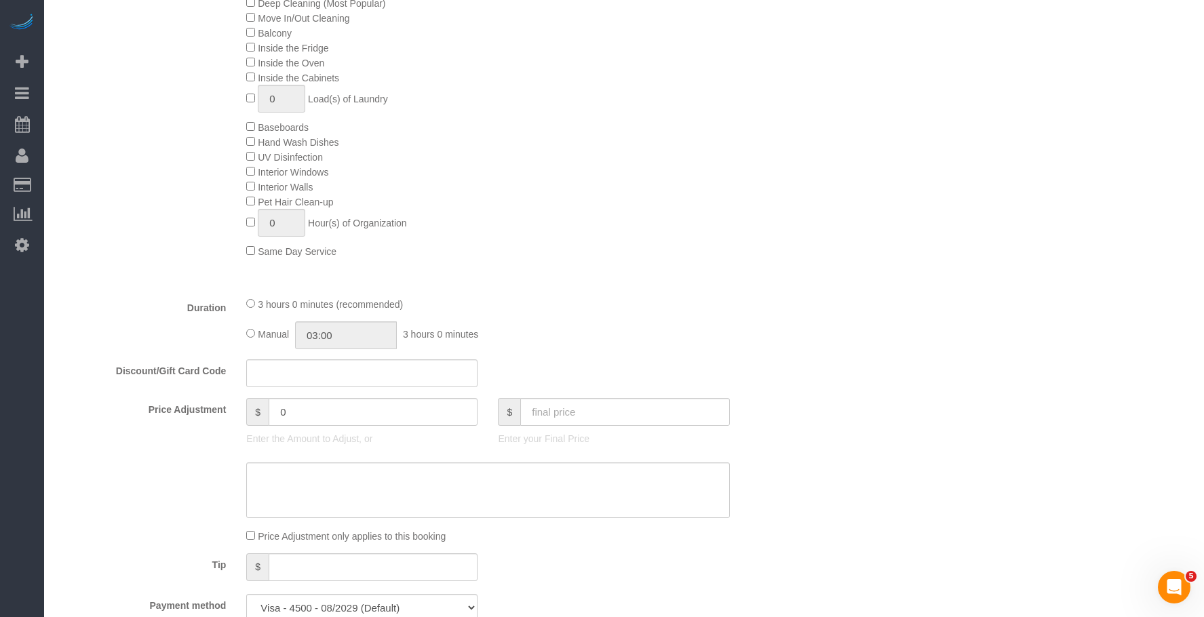
click at [743, 228] on div "Deep Cleaning (Most Popular) Move In/Out Cleaning Balcony Inside the Fridge Ins…" at bounding box center [519, 126] width 566 height 263
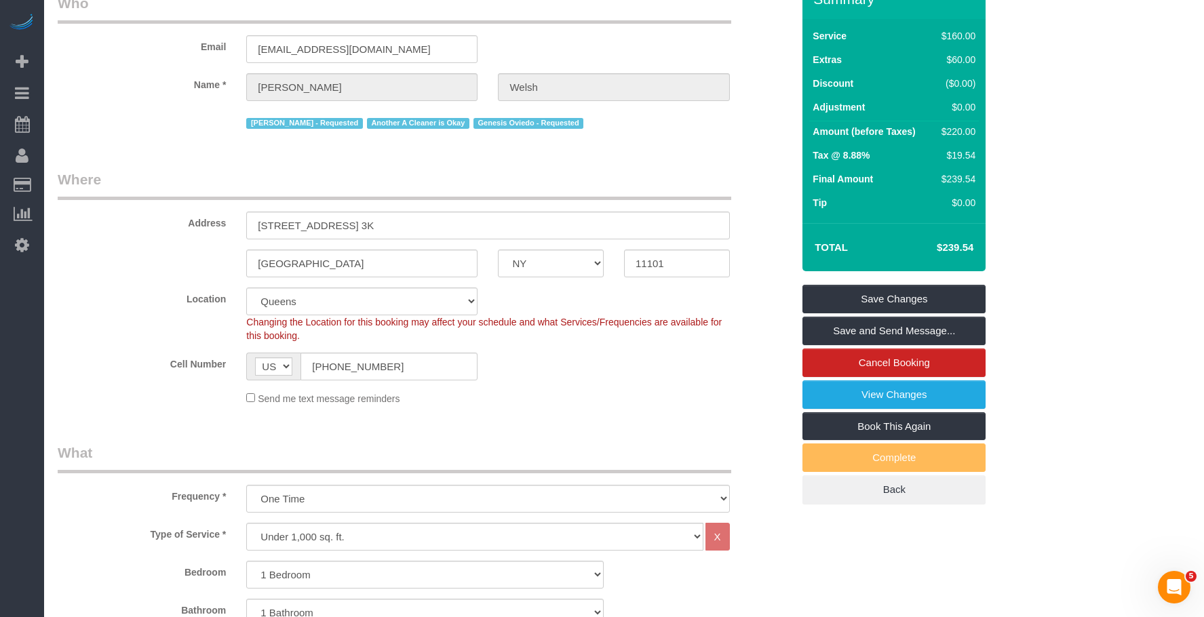
scroll to position [0, 0]
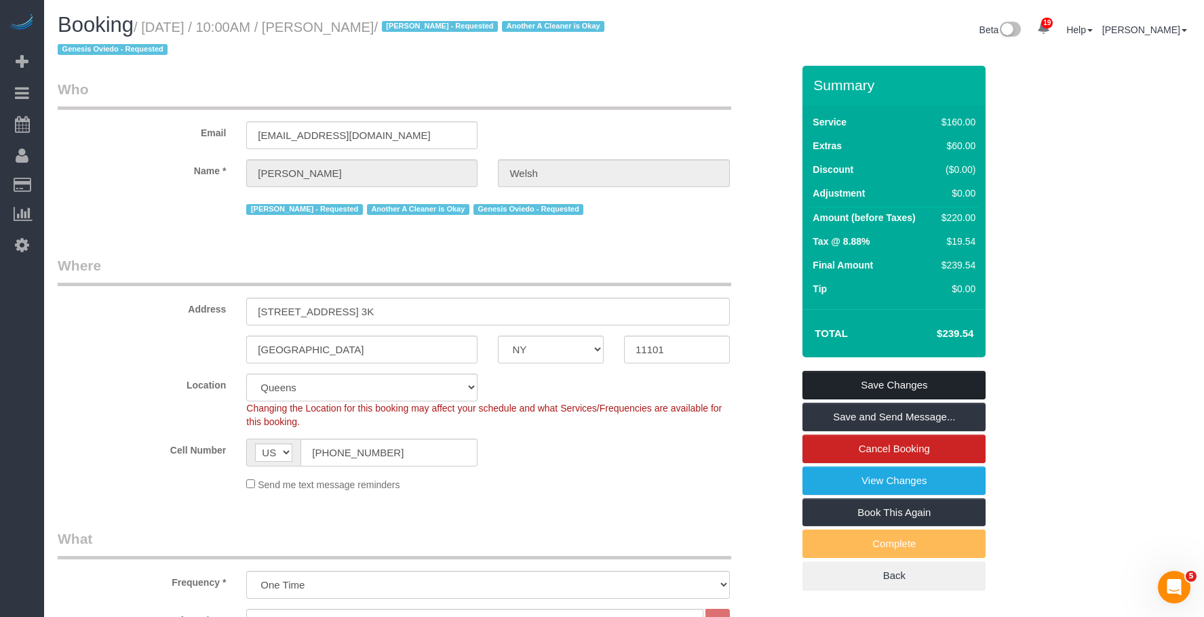
click at [935, 377] on link "Save Changes" at bounding box center [893, 385] width 183 height 28
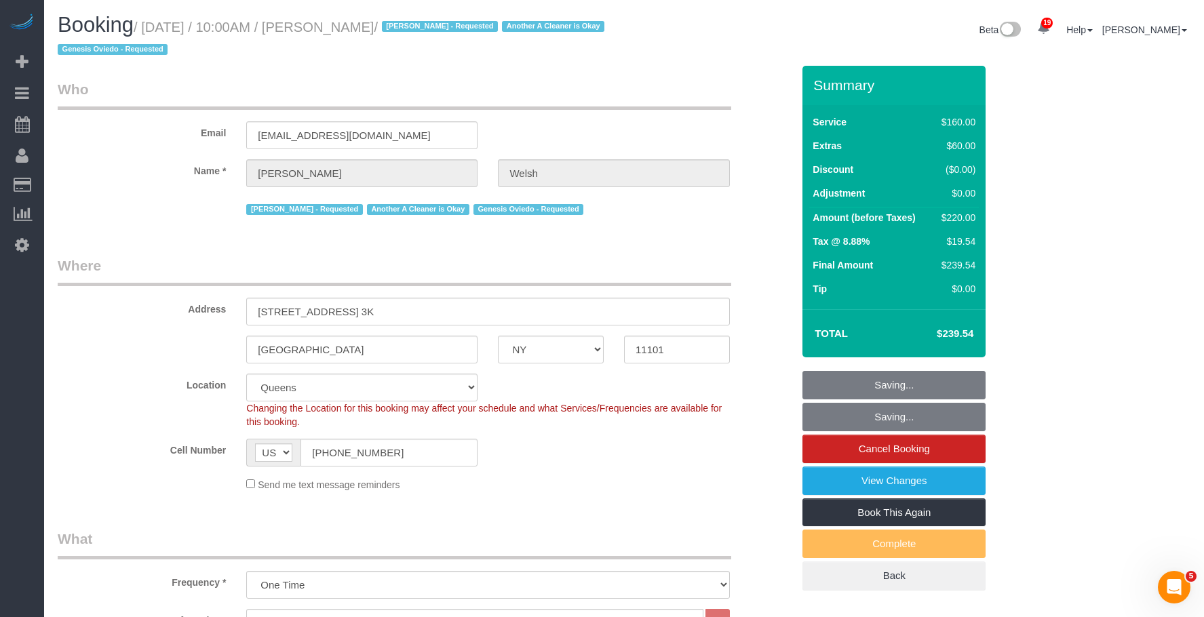
drag, startPoint x: 743, startPoint y: 56, endPoint x: 834, endPoint y: 3, distance: 104.8
click at [744, 54] on div "Booking / October 15, 2025 / 10:00AM / Jennifer Welsh / Ana Araujo - Requested …" at bounding box center [623, 40] width 1153 height 52
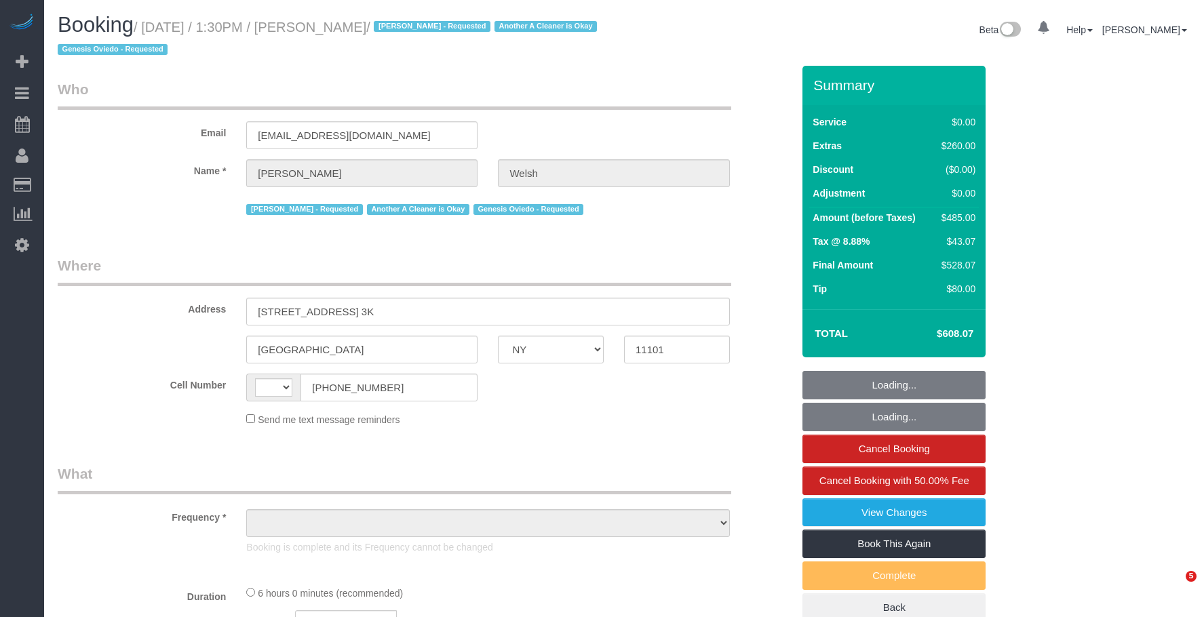
select select "NY"
select select "string:[GEOGRAPHIC_DATA]"
select select "1"
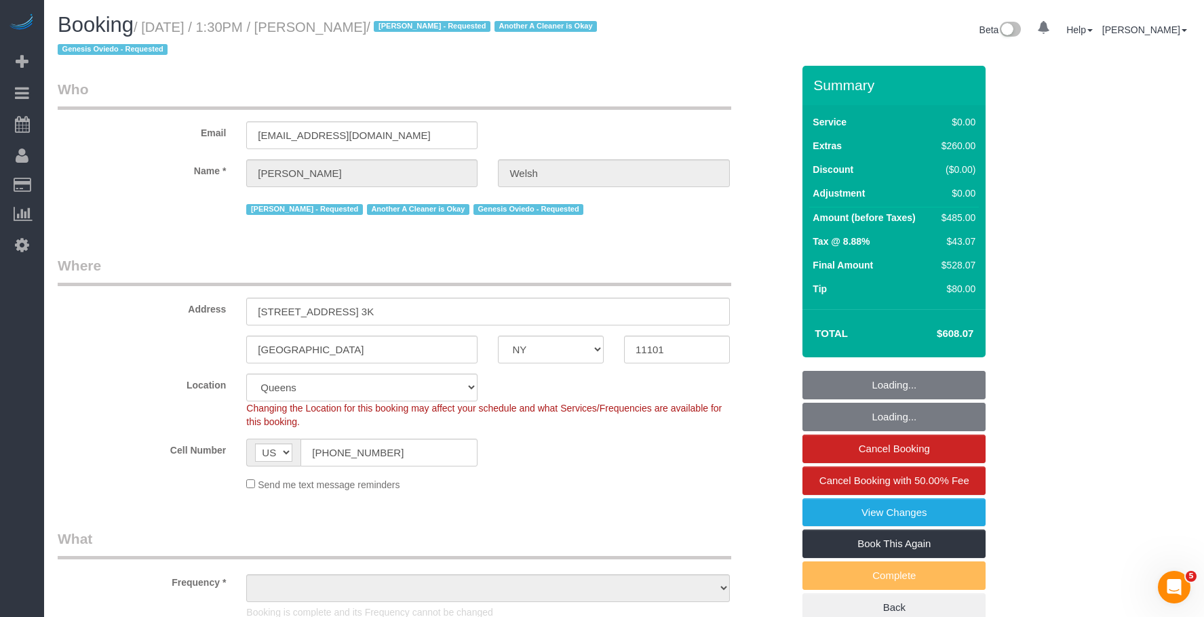
select select "object:938"
select select "number:89"
select select "number:90"
select select "number:15"
select select "number:5"
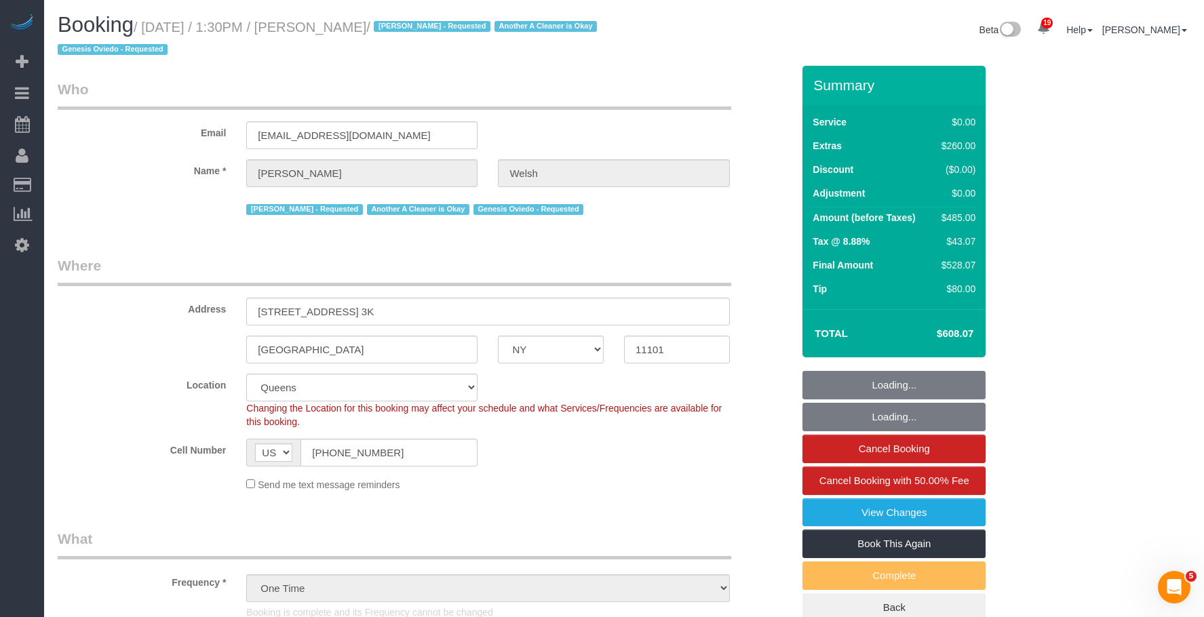
select select "string:stripe-pm_1Q4m804VGloSiKo7mMVTMZKs"
select select "1"
select select "object:1139"
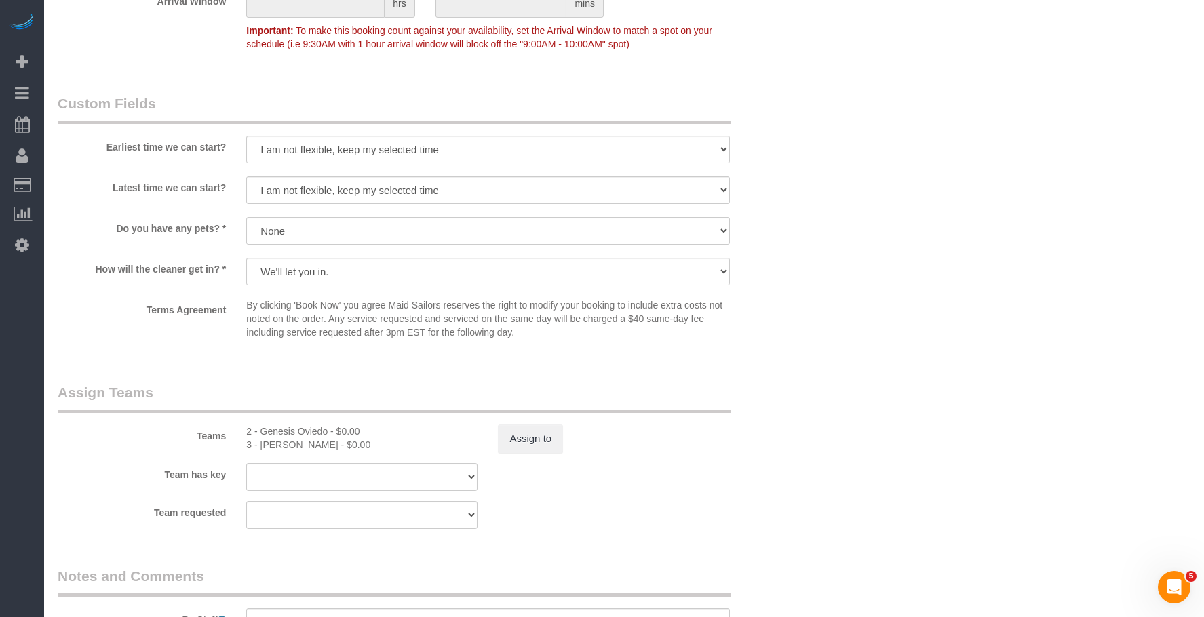
scroll to position [1832, 0]
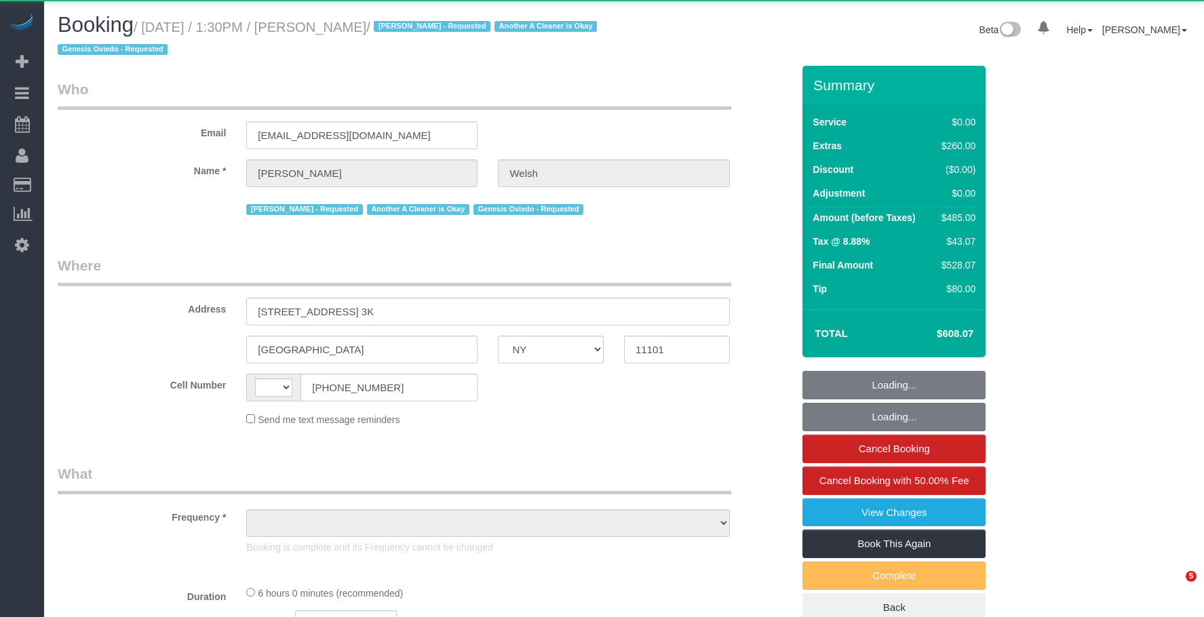
select select "NY"
select select "string:[GEOGRAPHIC_DATA]"
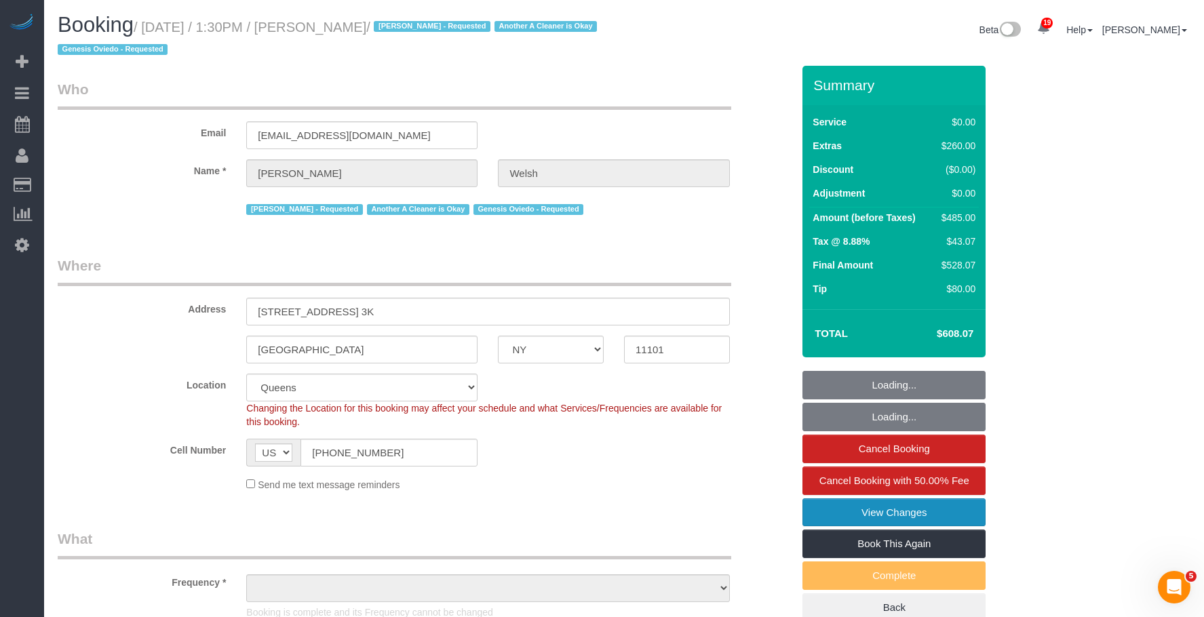
click at [836, 518] on link "View Changes" at bounding box center [893, 513] width 183 height 28
select select "number:89"
select select "number:90"
select select "number:15"
select select "number:5"
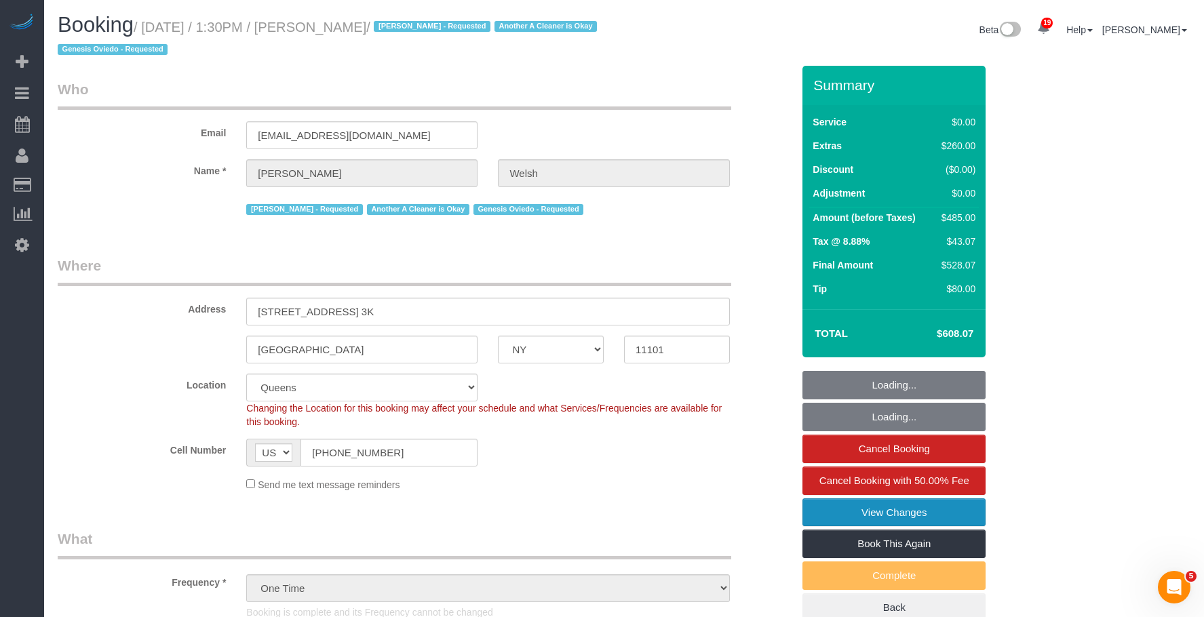
select select "object:851"
select select "string:stripe-pm_1Q4m804VGloSiKo7mMVTMZKs"
select select "1"
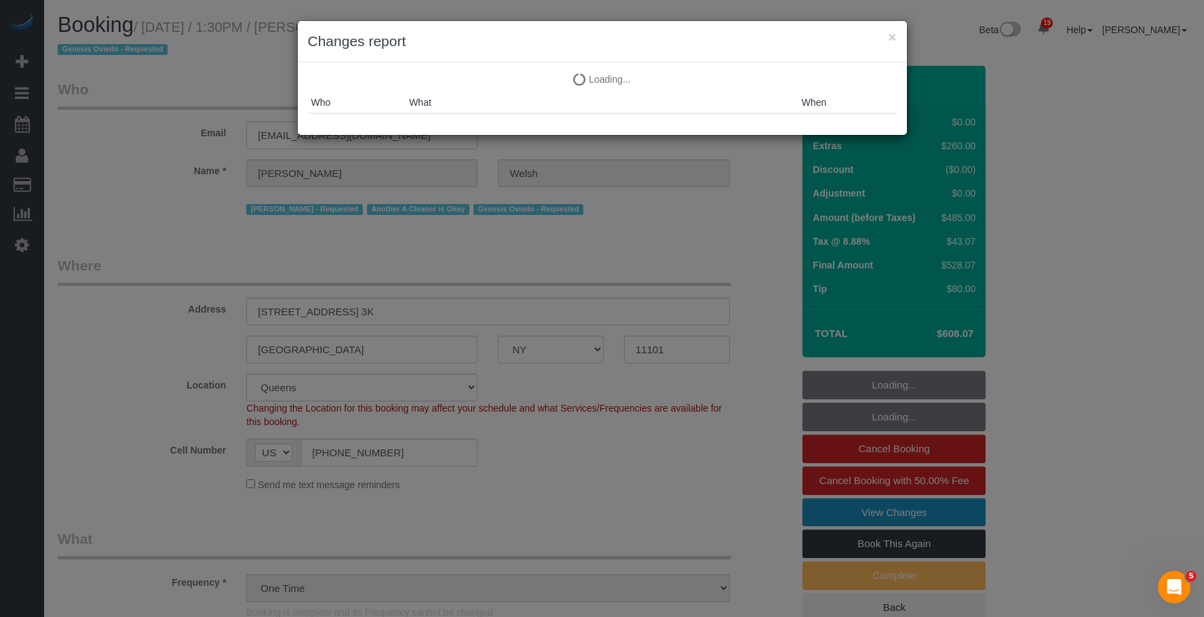
select select "object:1510"
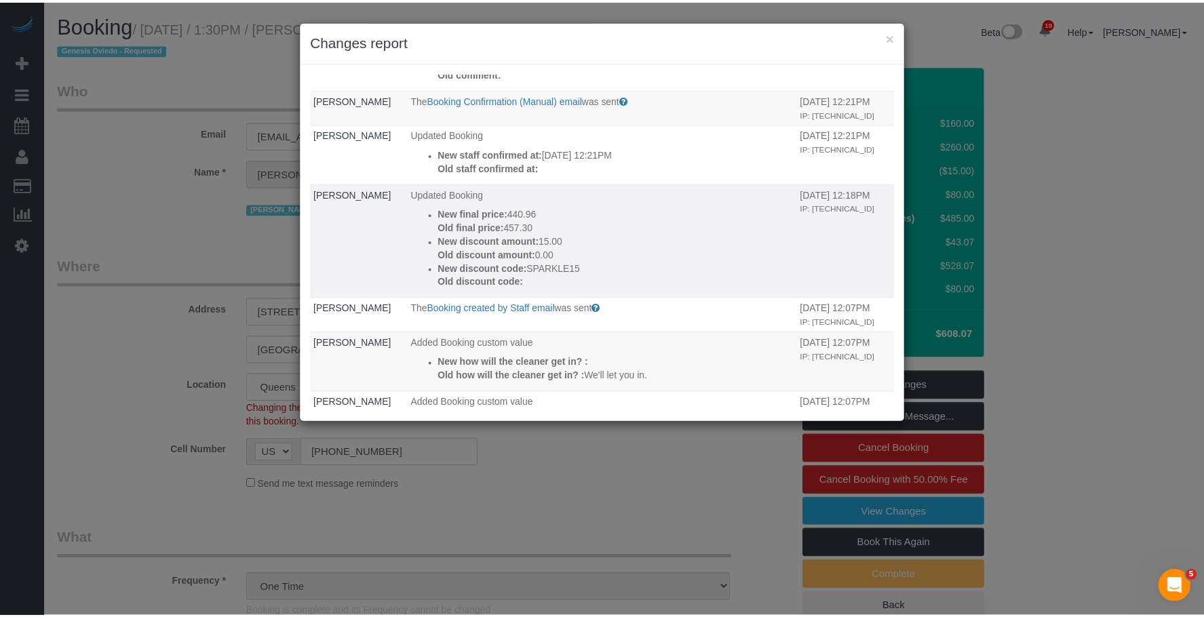
scroll to position [1178, 0]
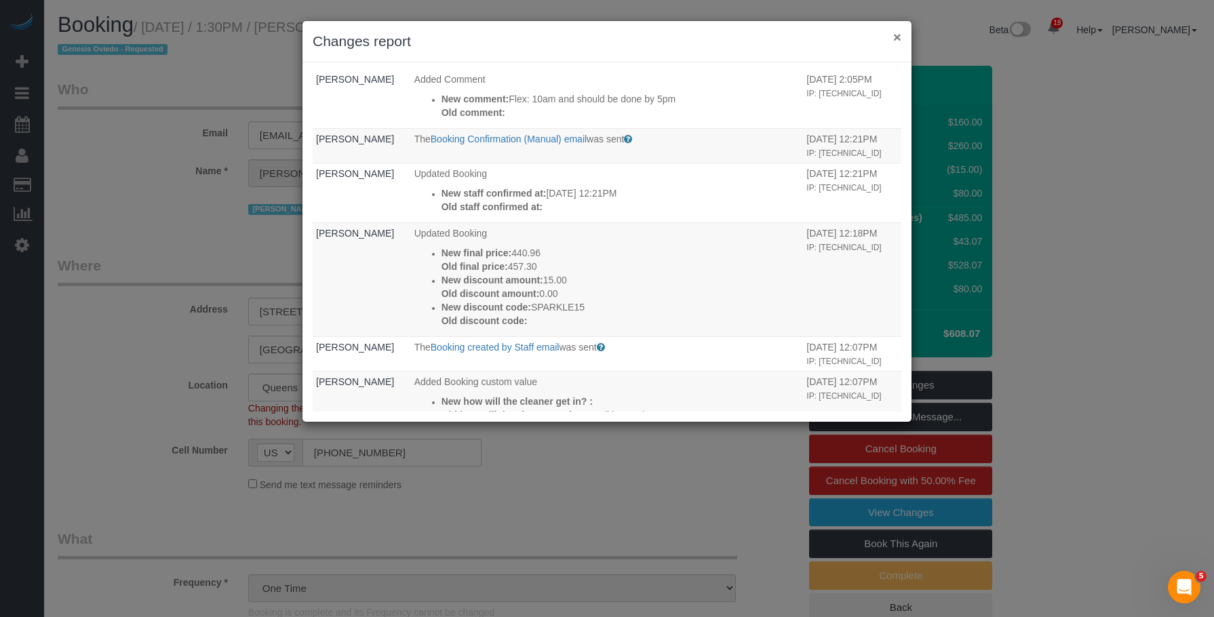
click at [898, 37] on button "×" at bounding box center [897, 37] width 8 height 14
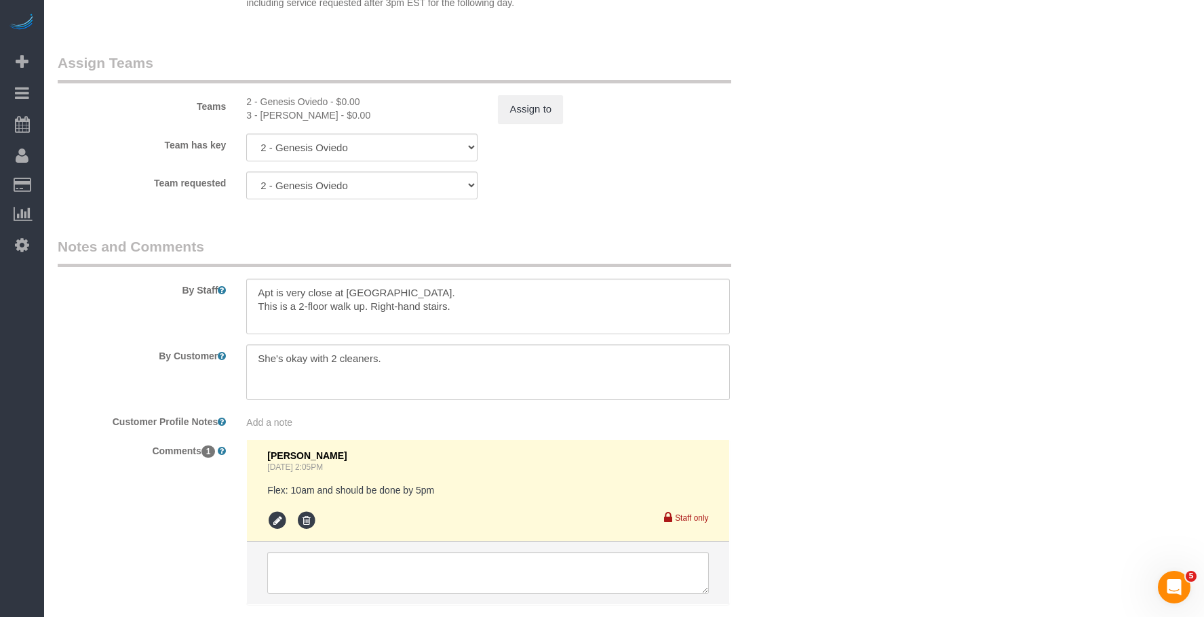
scroll to position [1967, 0]
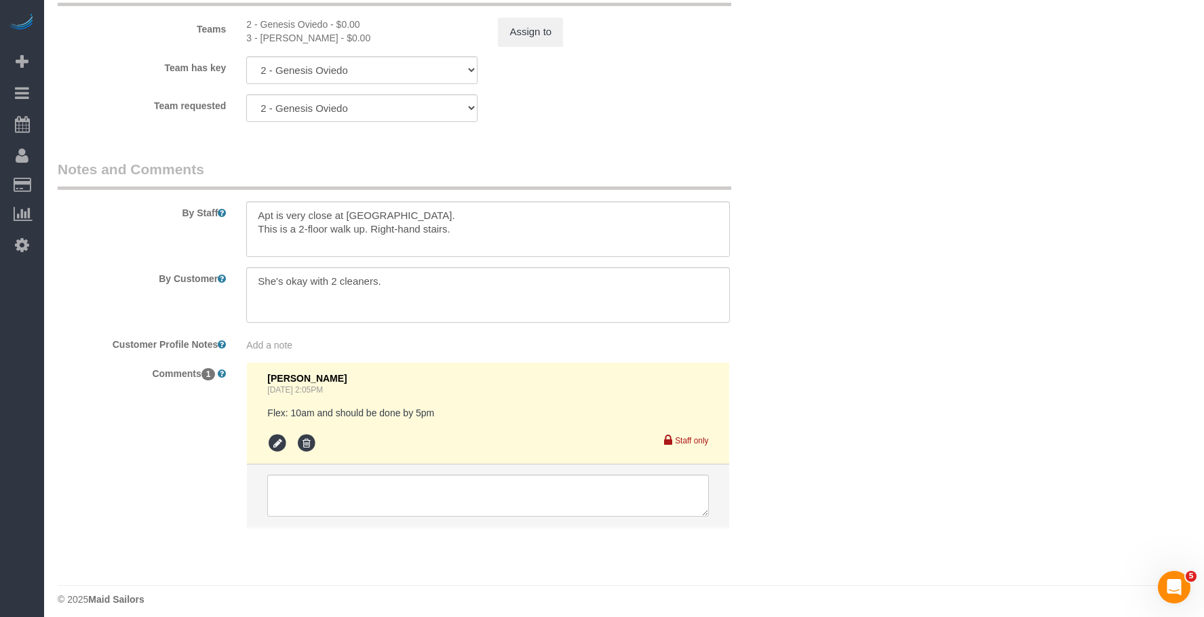
drag, startPoint x: 931, startPoint y: 150, endPoint x: 914, endPoint y: 140, distance: 19.2
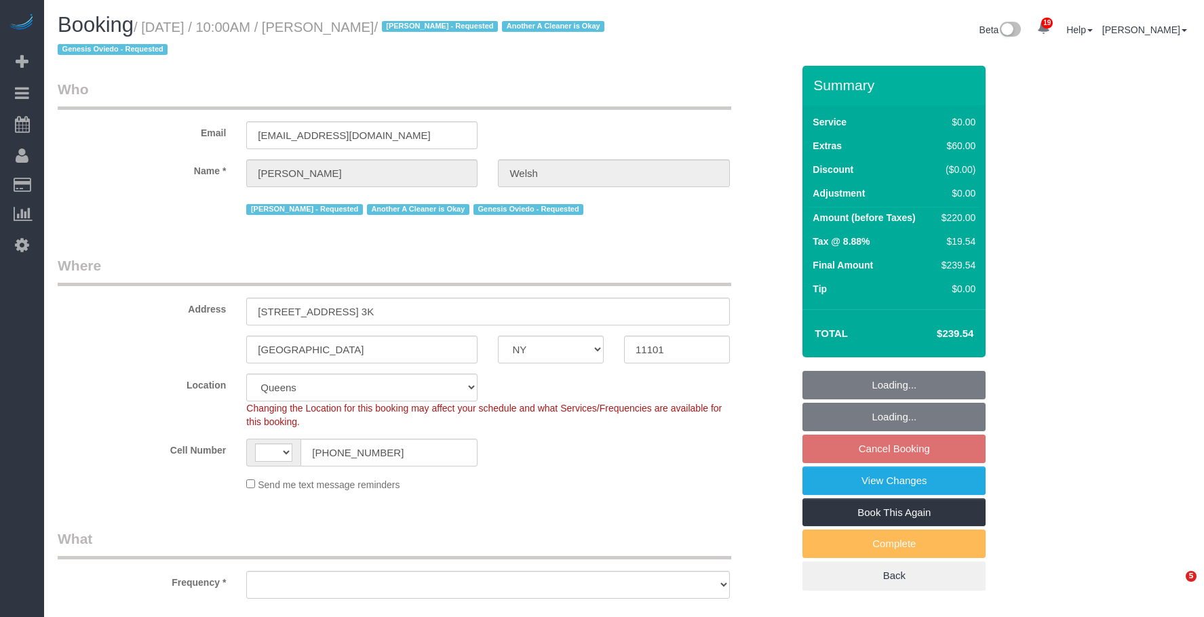
select select "NY"
select select "string:[GEOGRAPHIC_DATA]"
select select "object:795"
select select "1"
select select "number:58"
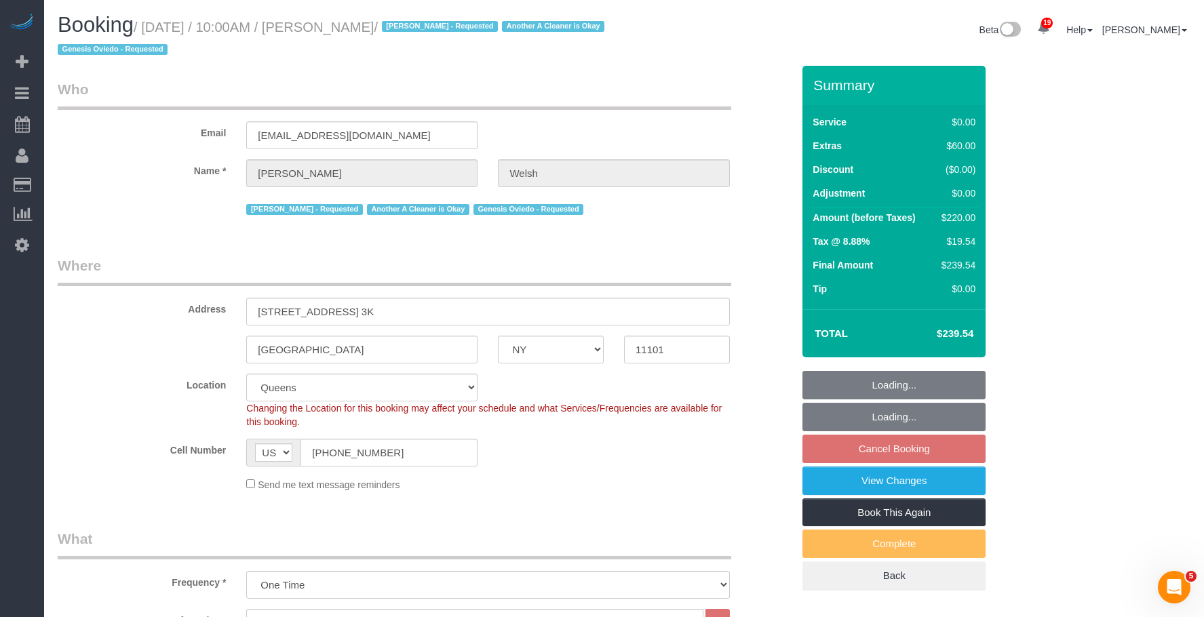
select select "number:76"
select select "number:15"
select select "number:5"
select select "object:1047"
select select "string:stripe-pm_1Q4m804VGloSiKo7mMVTMZKs"
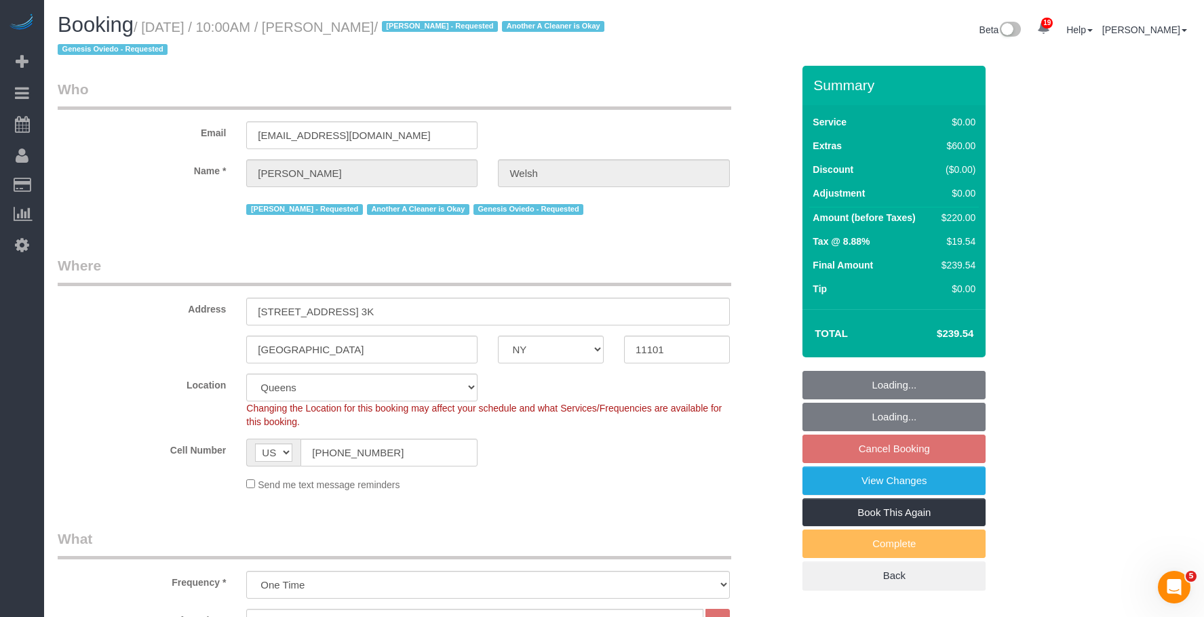
select select "spot3"
select select "1"
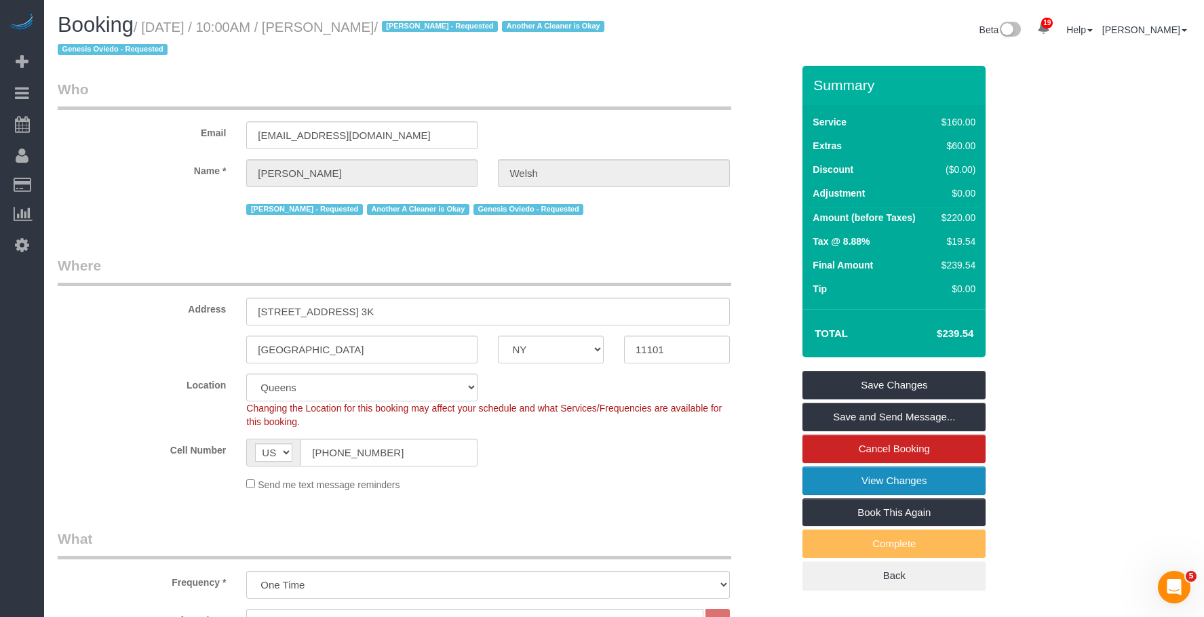
click at [851, 480] on link "View Changes" at bounding box center [893, 481] width 183 height 28
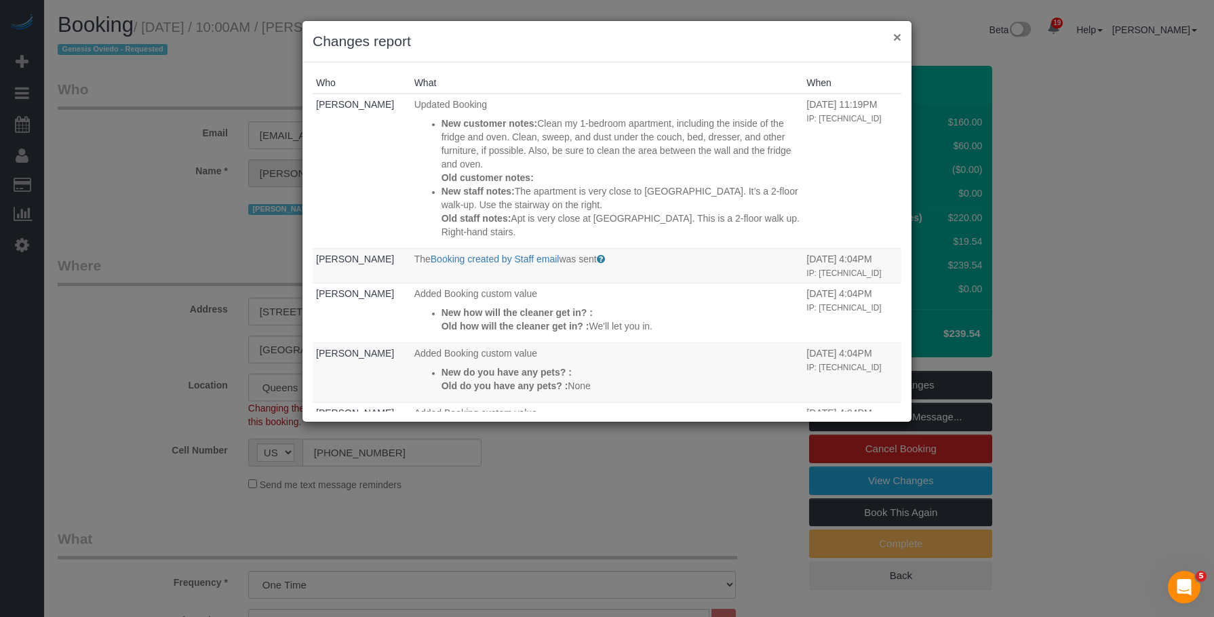
click at [895, 35] on button "×" at bounding box center [897, 37] width 8 height 14
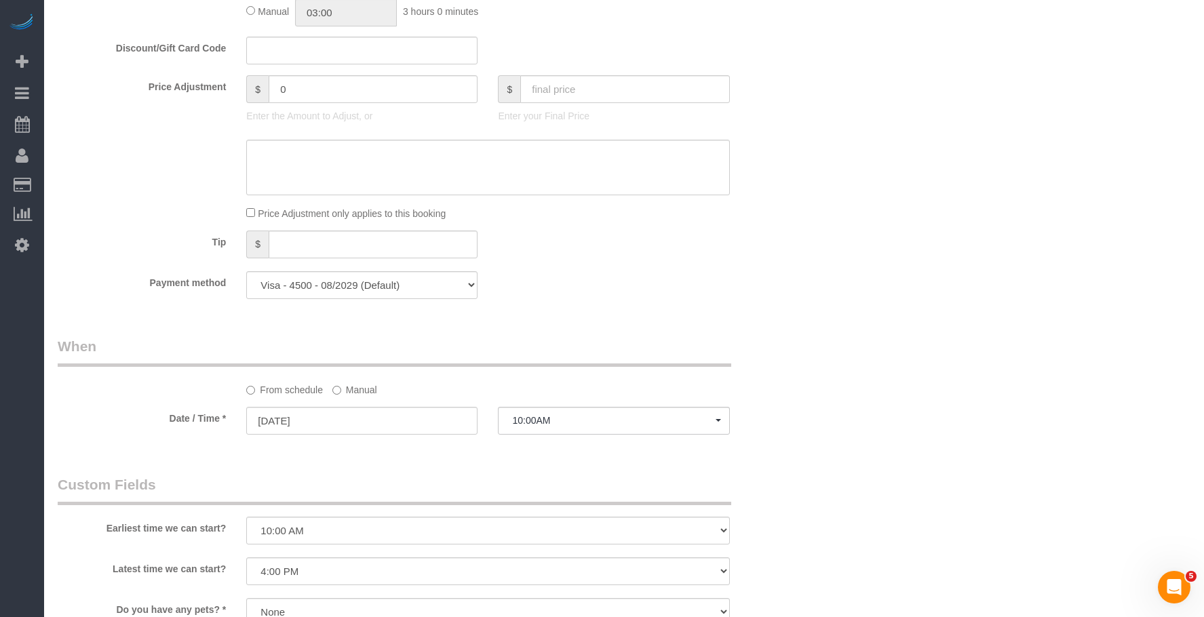
scroll to position [1271, 0]
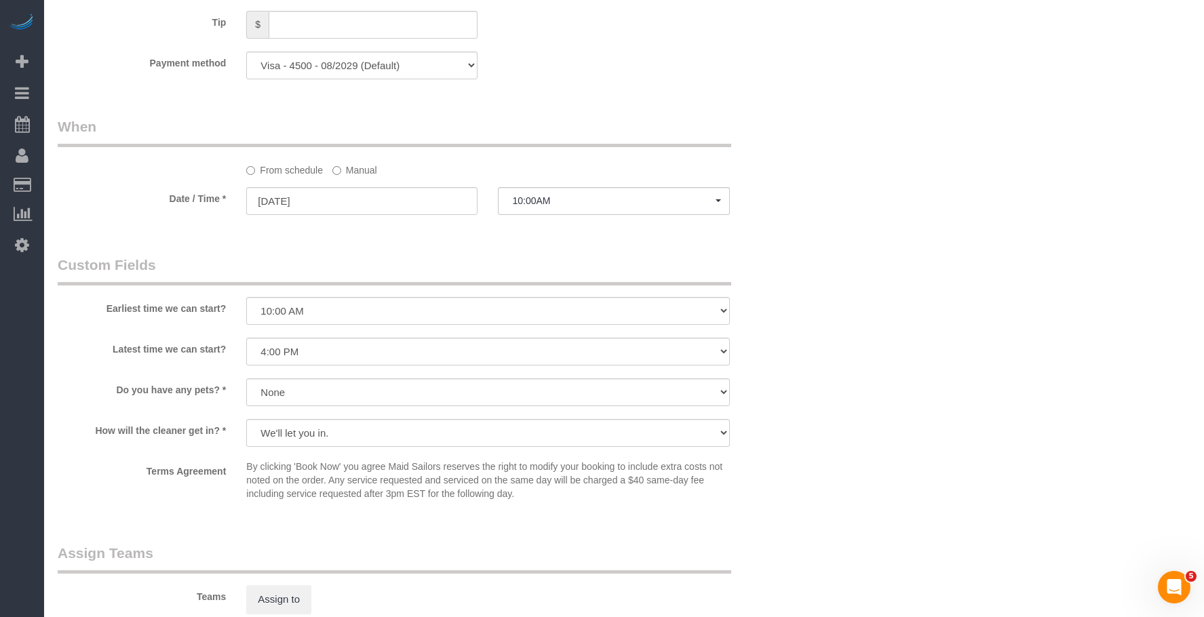
drag, startPoint x: 736, startPoint y: 122, endPoint x: 781, endPoint y: 290, distance: 174.1
click at [737, 123] on div "From schedule Manual" at bounding box center [424, 147] width 755 height 60
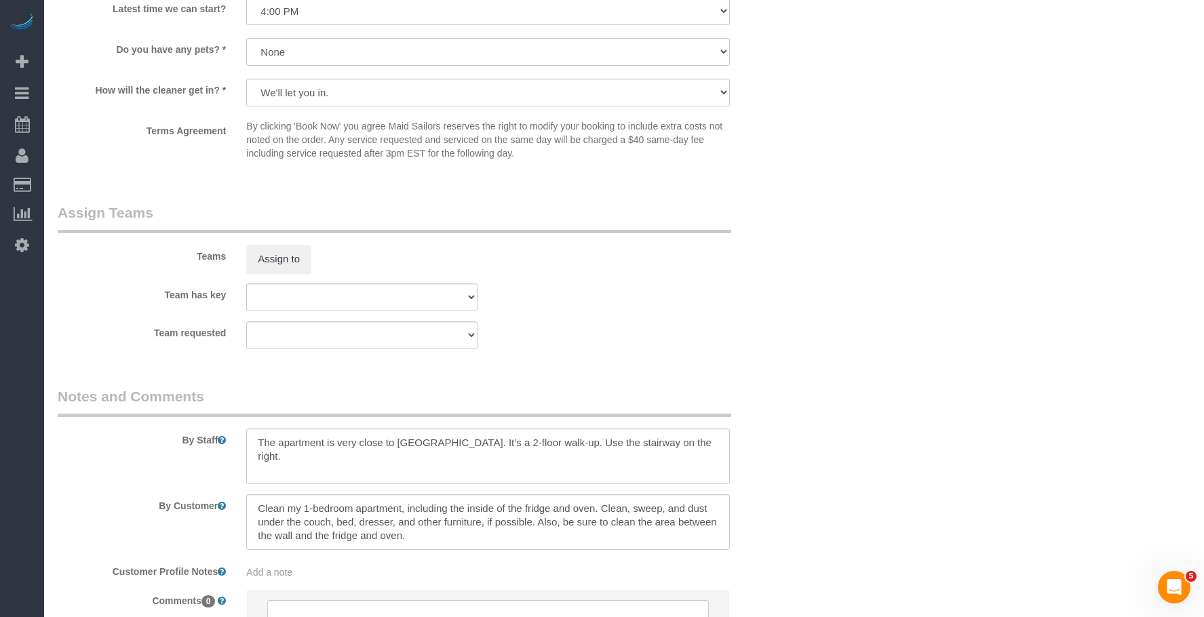
scroll to position [1745, 0]
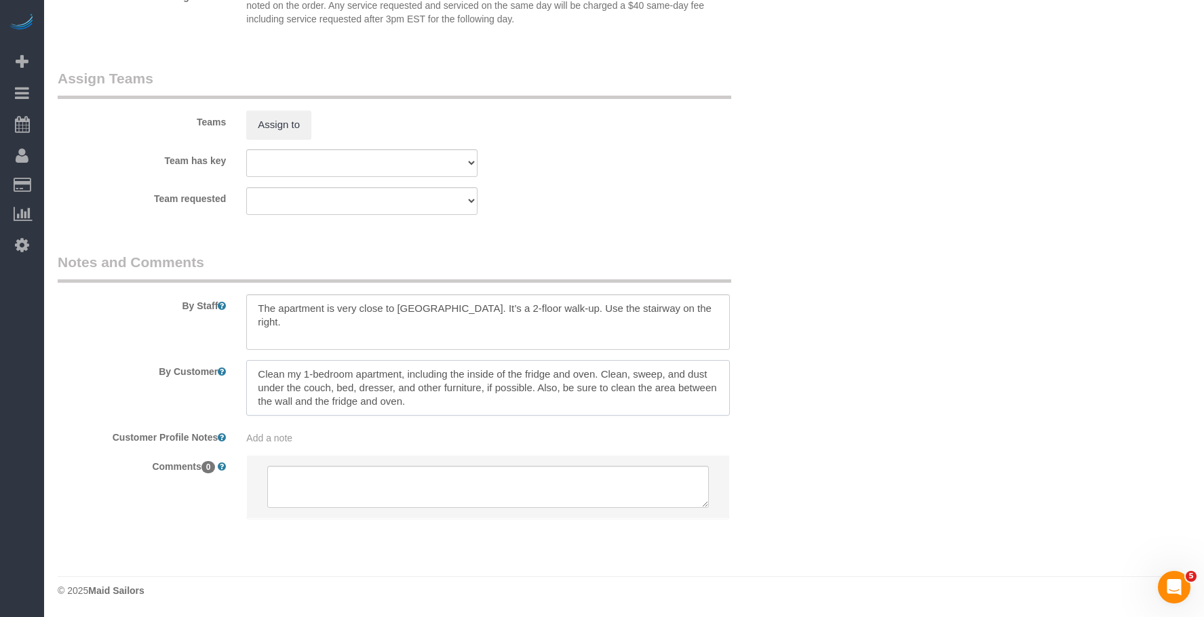
click at [302, 374] on textarea at bounding box center [487, 388] width 483 height 56
type textarea "Clean my entire 1-bedroom apartment, including the inside of the fridge and ove…"
drag, startPoint x: 461, startPoint y: 407, endPoint x: 240, endPoint y: 357, distance: 226.1
click at [240, 357] on sui-booking-comments "By Staff By Customer Customer Profile Notes Add a note Comments 0" at bounding box center [425, 392] width 735 height 280
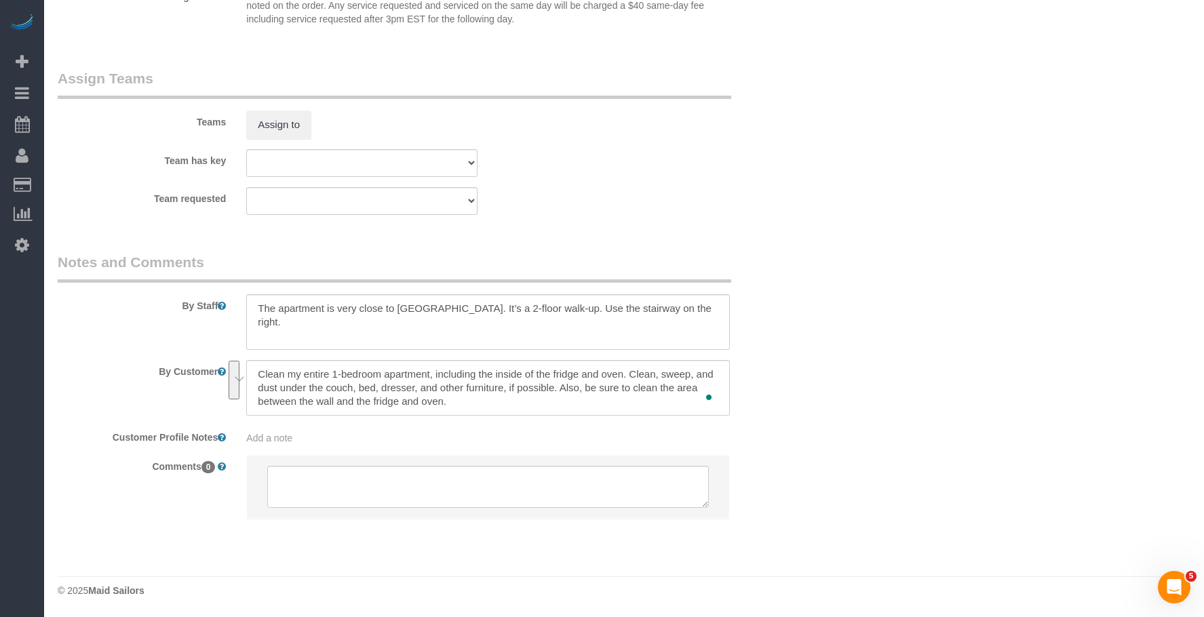
drag, startPoint x: 255, startPoint y: 371, endPoint x: 497, endPoint y: 407, distance: 244.2
click at [497, 407] on textarea "To enrich screen reader interactions, please activate Accessibility in Grammarl…" at bounding box center [487, 388] width 483 height 56
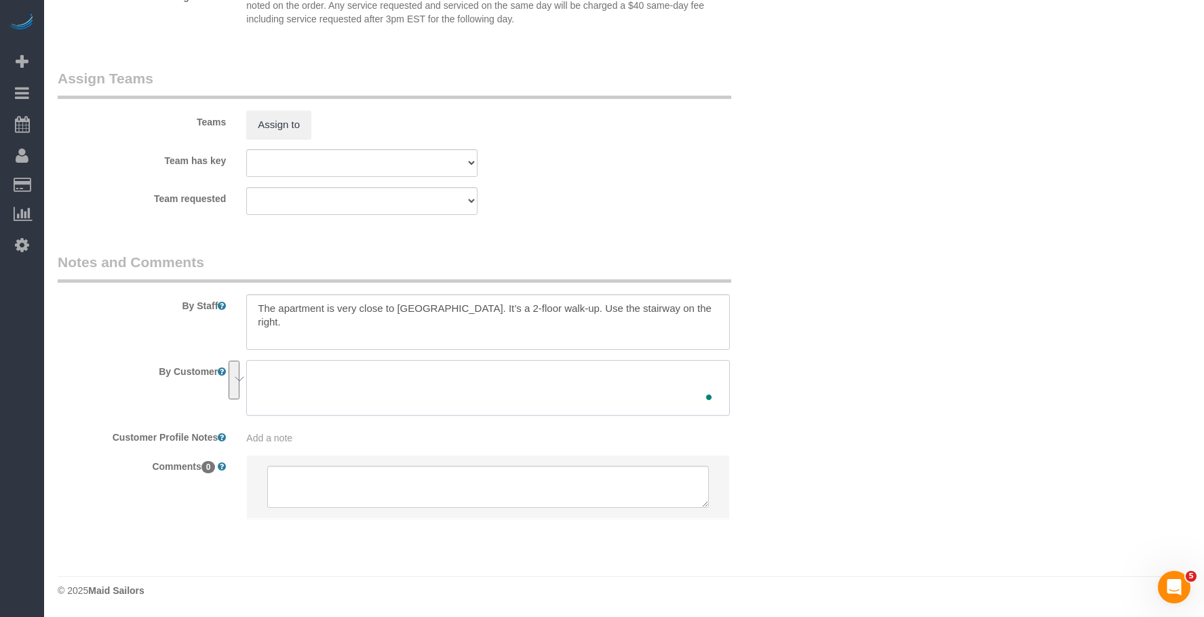
paste textarea "Clean my entire 1-bedroom apartment, including the inside of the fridge and ove…"
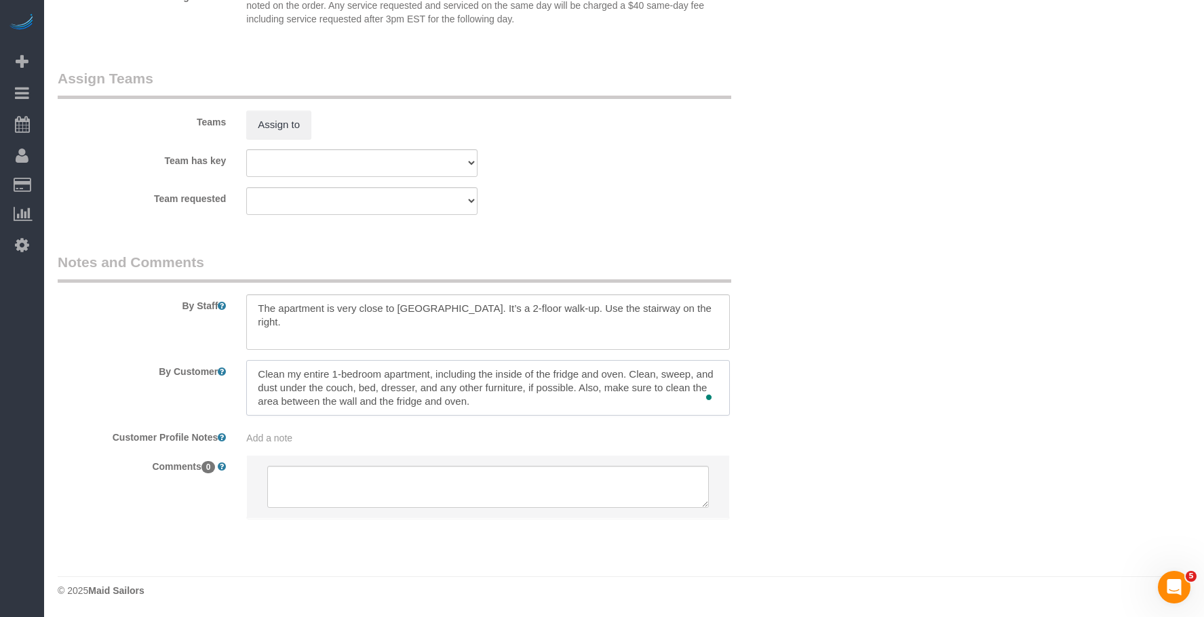
type textarea "Clean my entire 1-bedroom apartment, including the inside of the fridge and ove…"
click at [521, 380] on textarea "To enrich screen reader interactions, please activate Accessibility in Grammarl…" at bounding box center [487, 388] width 483 height 56
click at [710, 398] on icon "Open Grammarly. 0 Suggestions." at bounding box center [705, 395] width 10 height 10
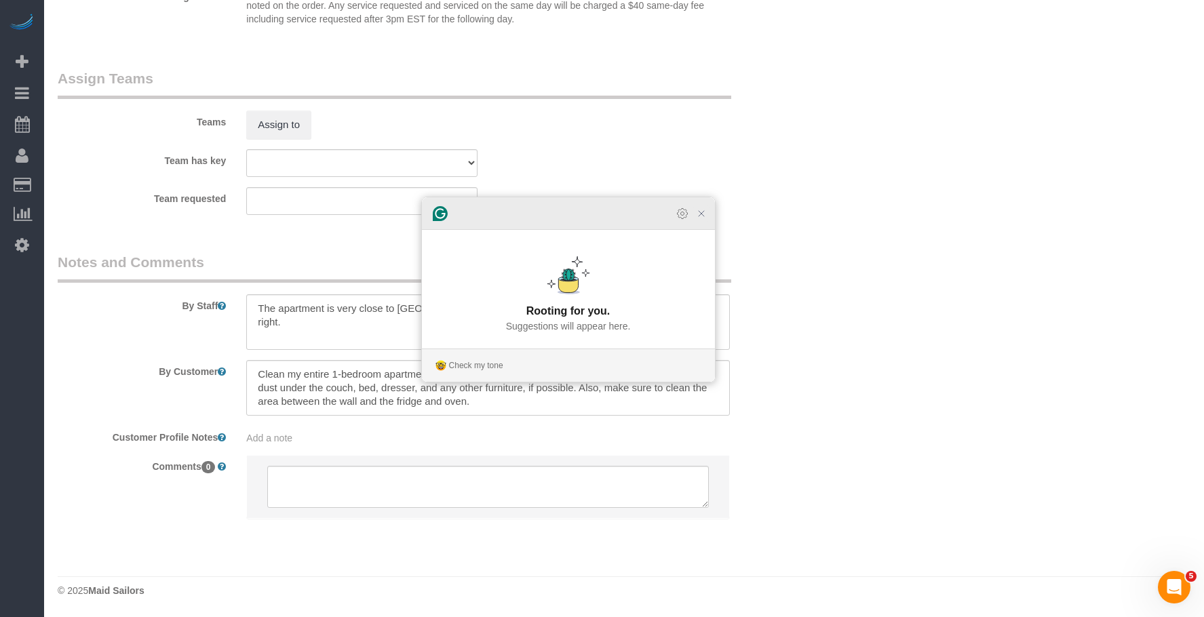
click at [697, 219] on icon "Close Grammarly Assistant" at bounding box center [701, 213] width 11 height 11
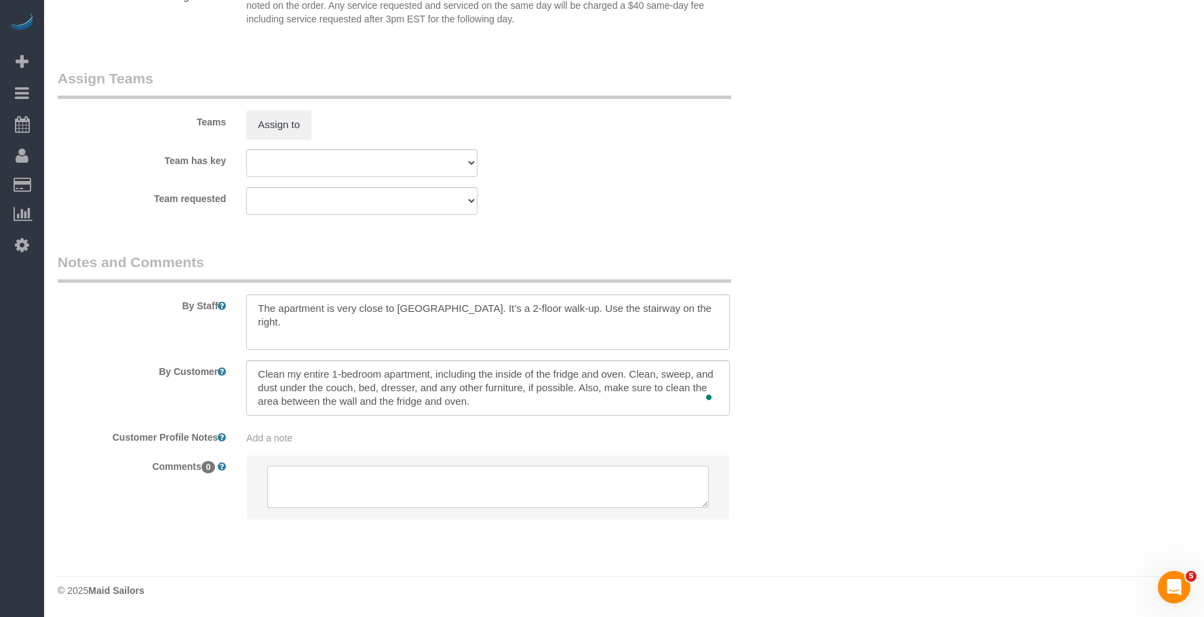
click at [541, 482] on textarea at bounding box center [487, 487] width 441 height 42
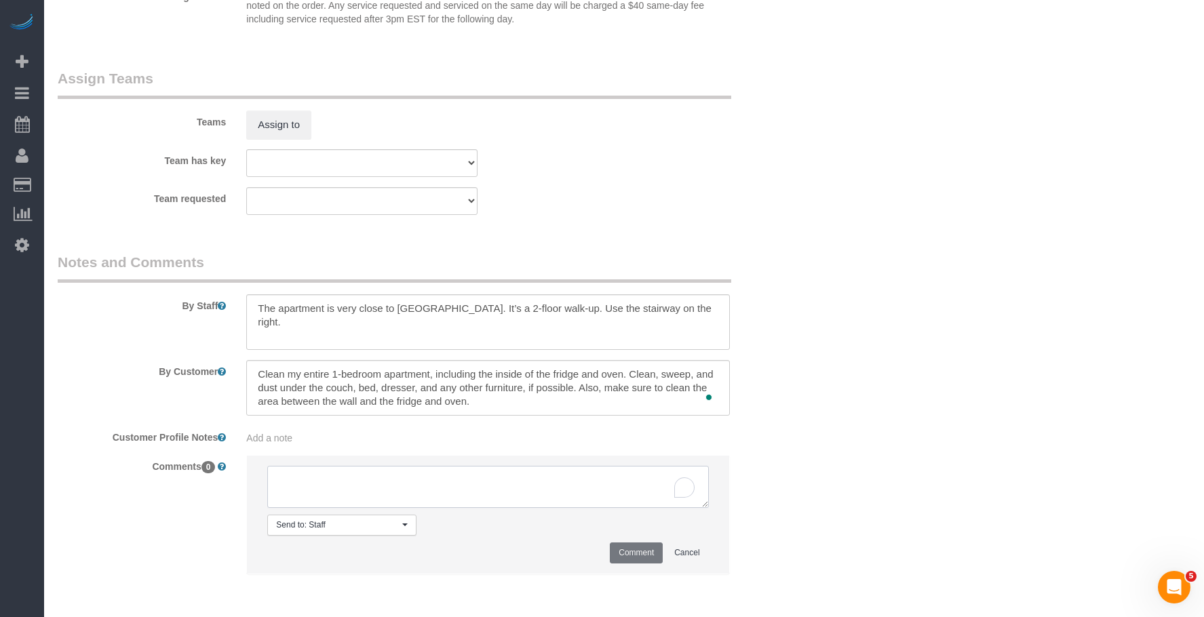
paste textarea "Clean my entire 1-bedroom apartment, including the inside of the fridge and ove…"
type textarea "Clean my entire 1-bedroom apartment, including the inside of the fridge and ove…"
click at [691, 541] on li "Send to: Staff Nothing selected Send to: Staff Send to: Customer Send to: Team …" at bounding box center [488, 515] width 482 height 118
drag, startPoint x: 687, startPoint y: 552, endPoint x: 746, endPoint y: 551, distance: 59.0
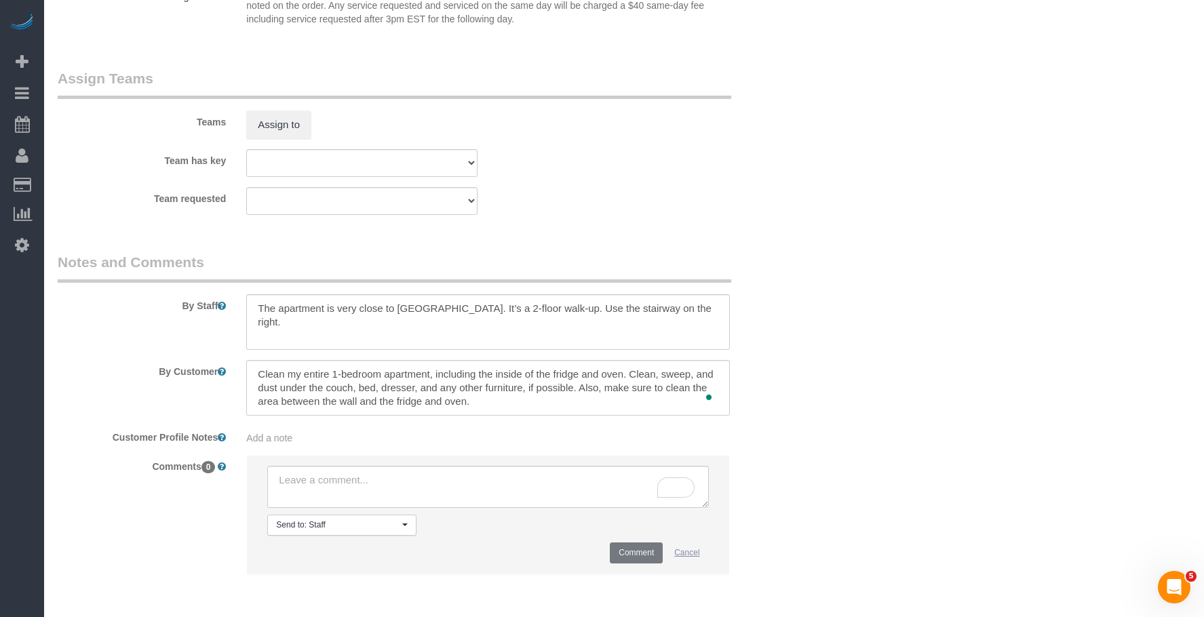
click at [688, 553] on button "Cancel" at bounding box center [686, 553] width 43 height 21
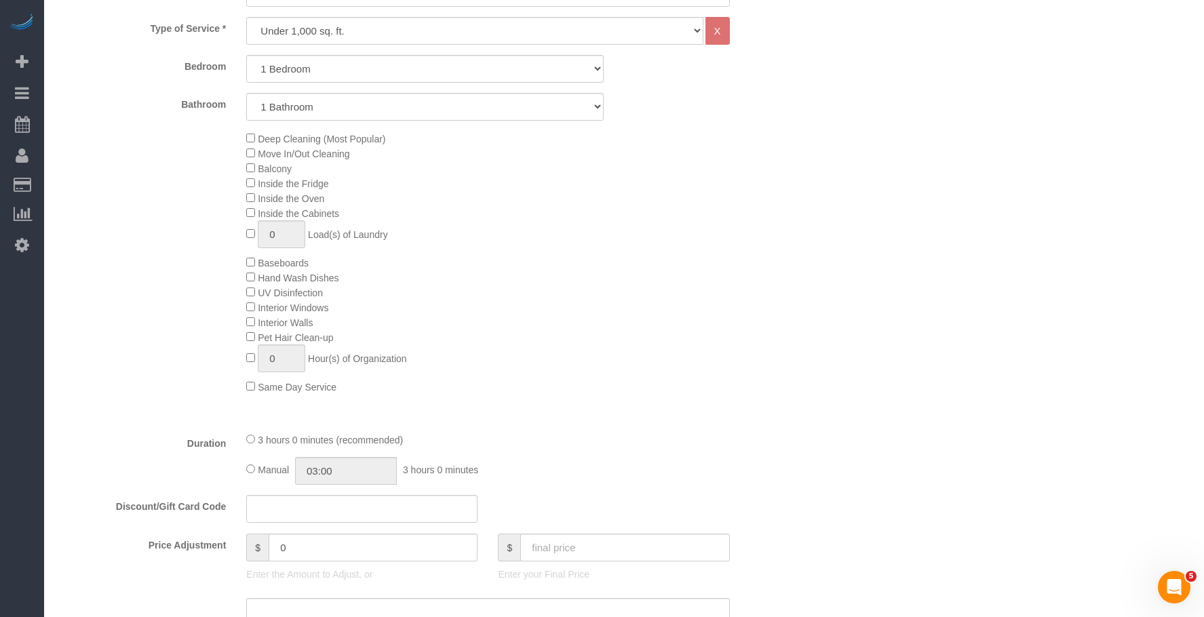
scroll to position [253, 0]
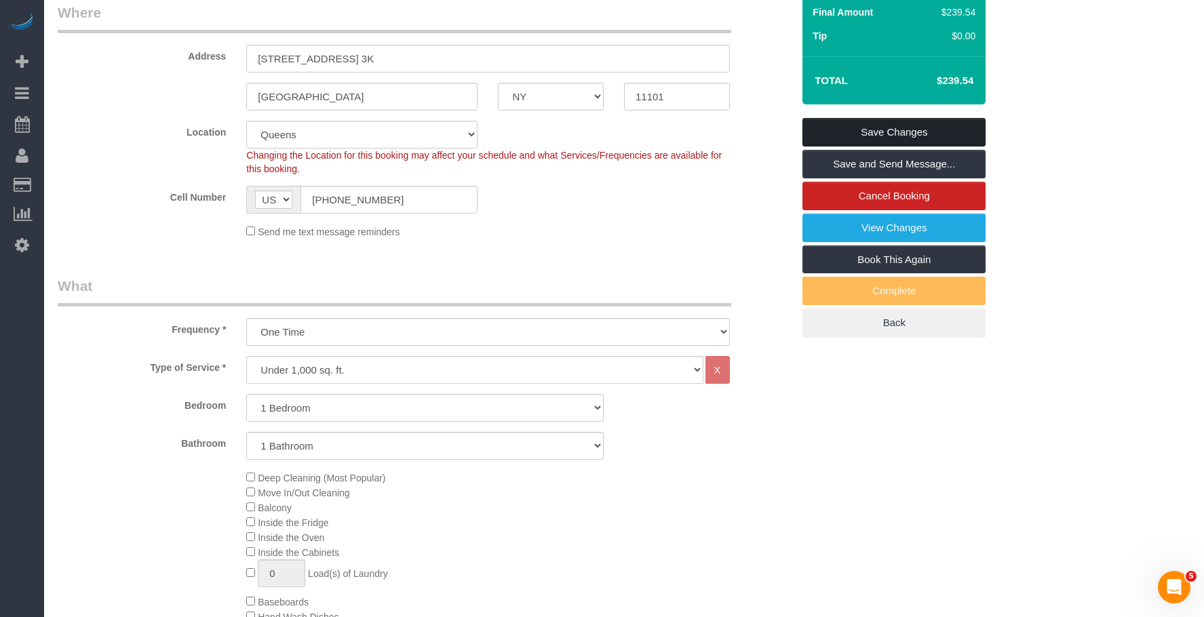
click at [933, 135] on link "Save Changes" at bounding box center [893, 132] width 183 height 28
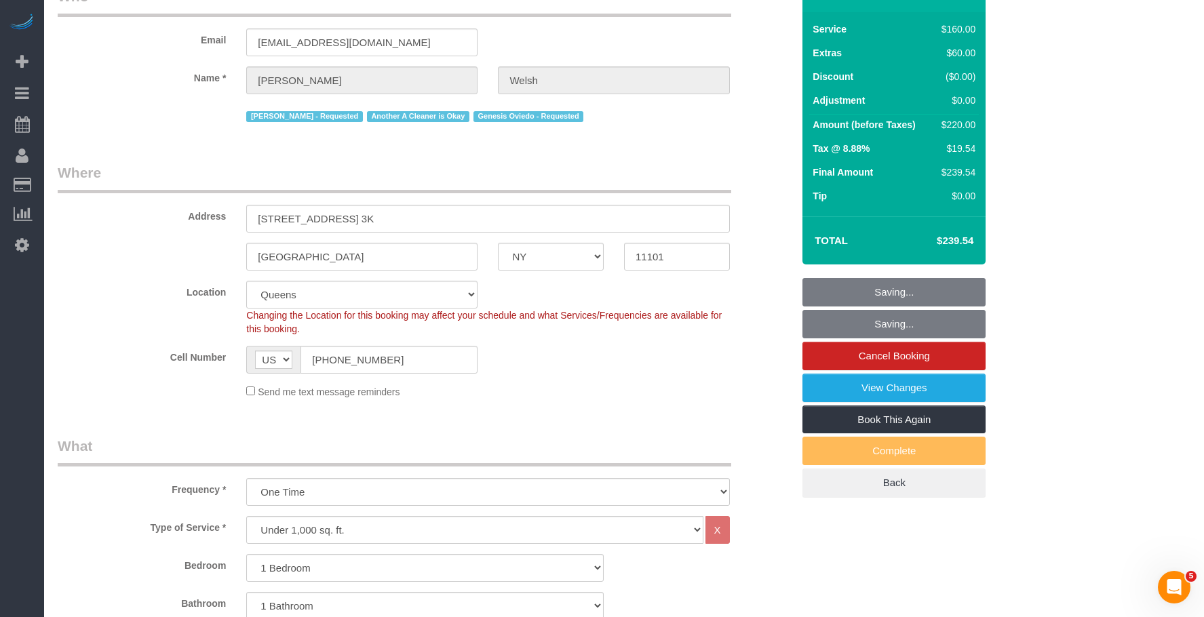
scroll to position [0, 0]
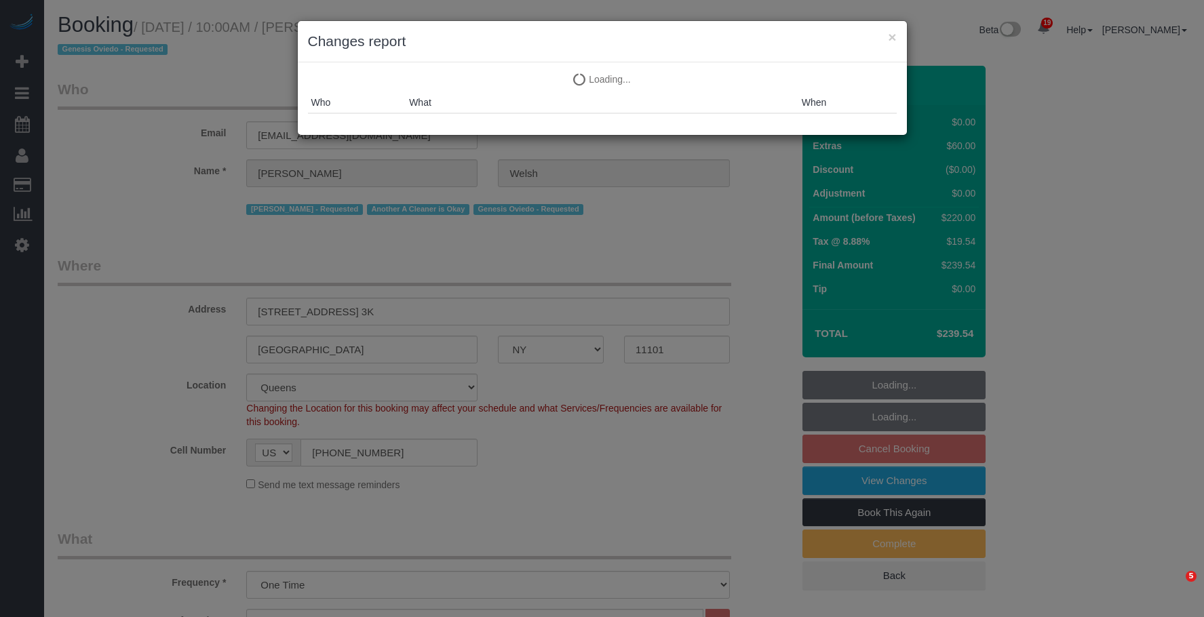
select select "NY"
select select "1"
select select "spot3"
select select "number:58"
select select "number:76"
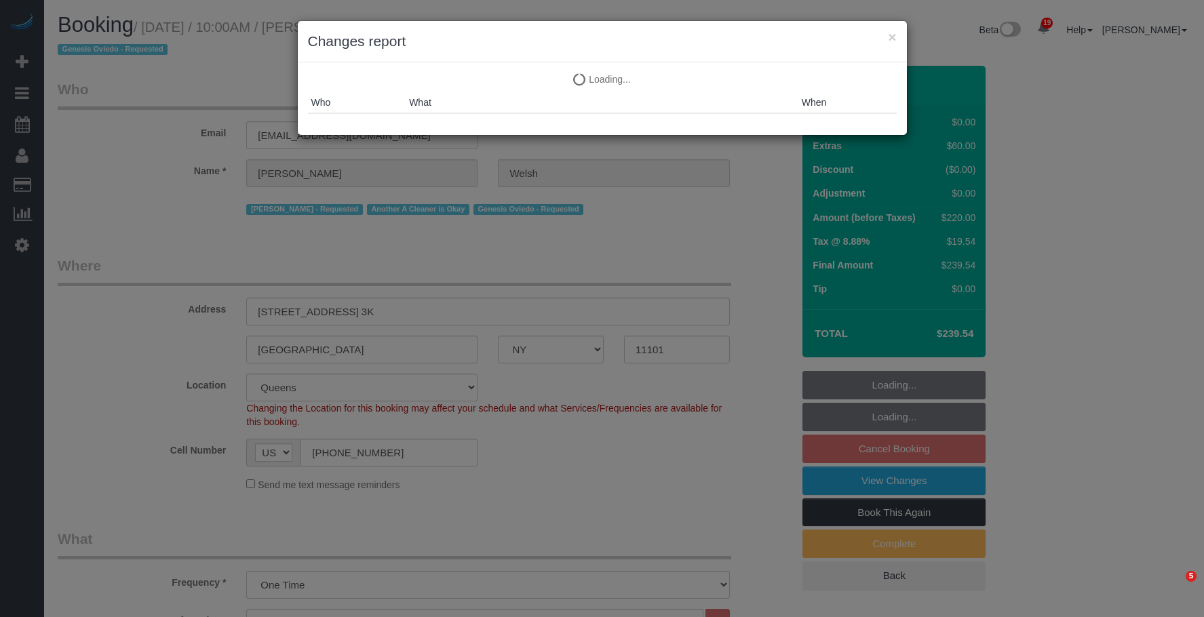
select select "number:15"
select select "number:5"
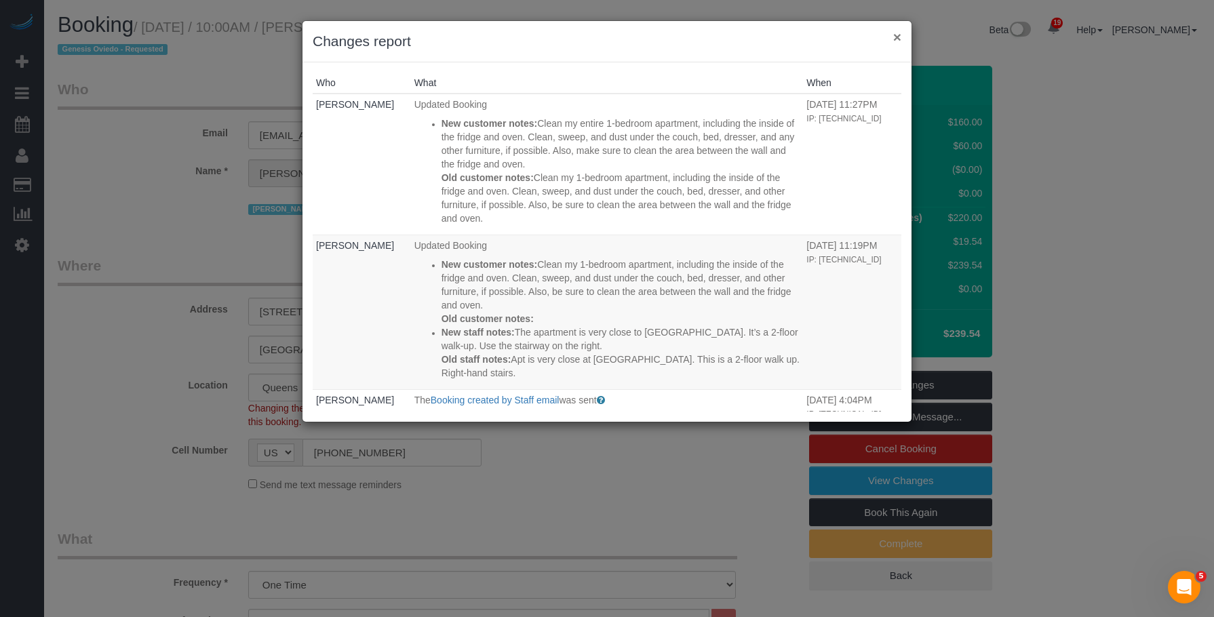
click at [895, 36] on button "×" at bounding box center [897, 37] width 8 height 14
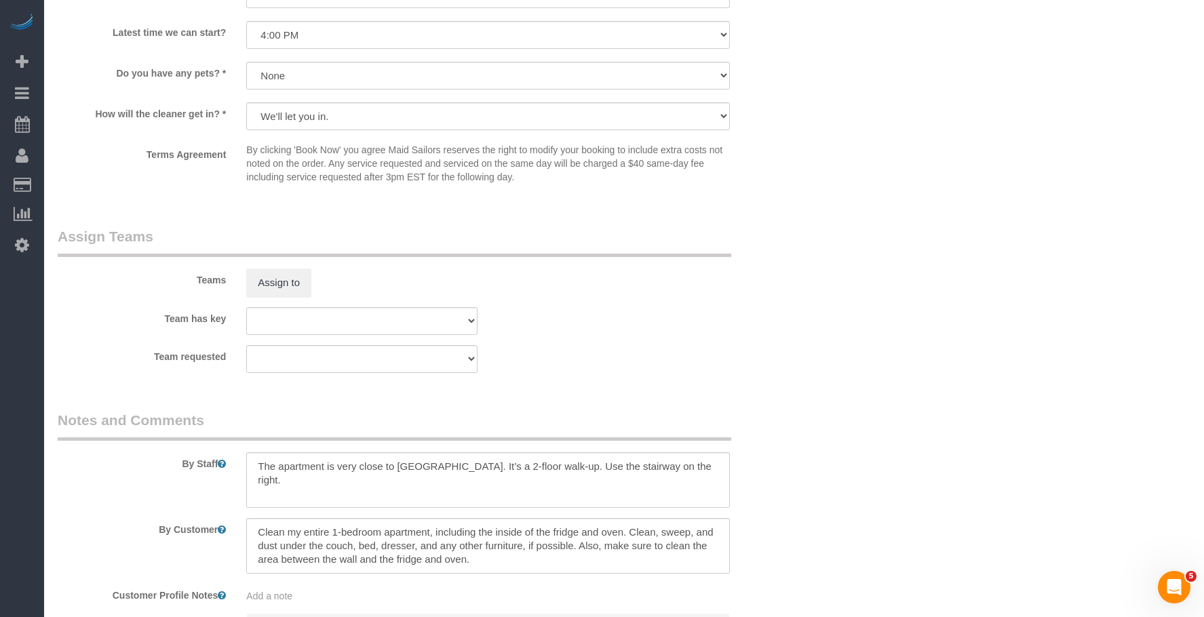
scroll to position [1696, 0]
